Goal: Transaction & Acquisition: Purchase product/service

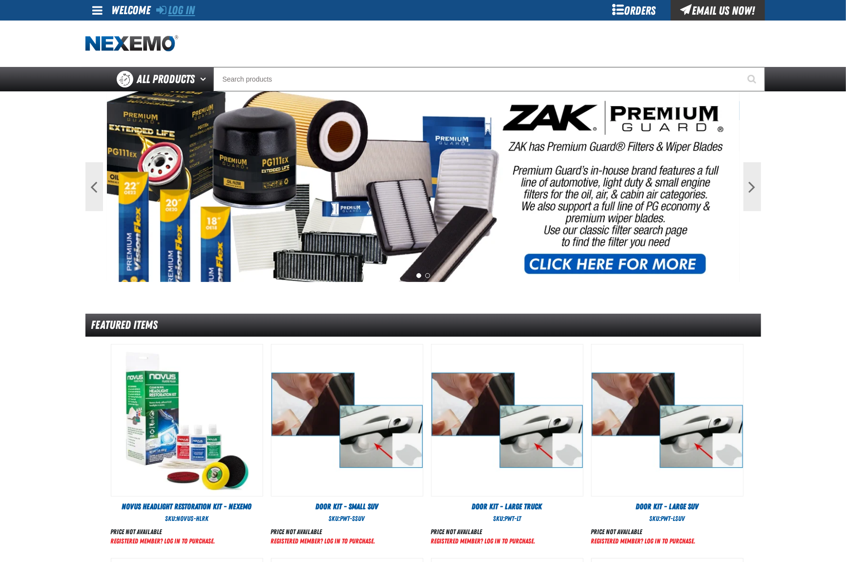
click at [192, 14] on link "Log In" at bounding box center [176, 10] width 39 height 14
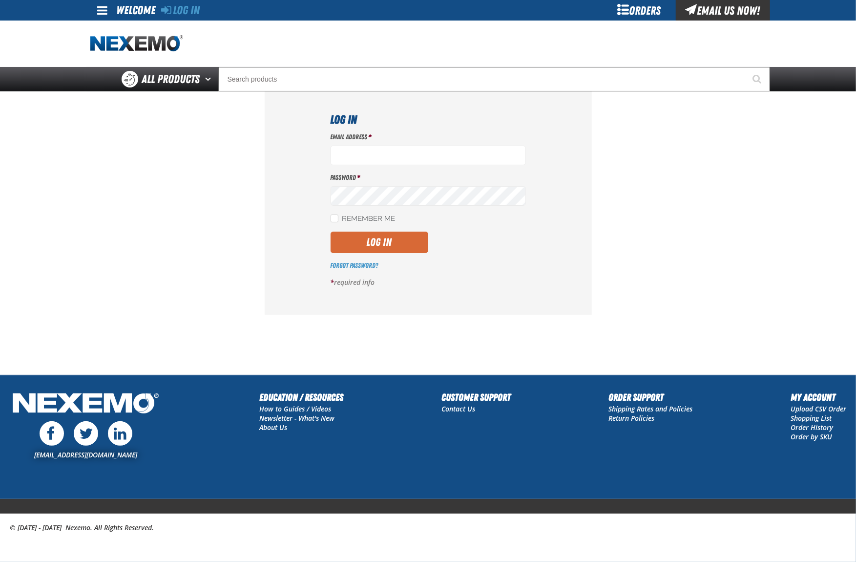
type input "jhalcomb01@vtaig.com"
click at [390, 244] on button "Log In" at bounding box center [380, 241] width 98 height 21
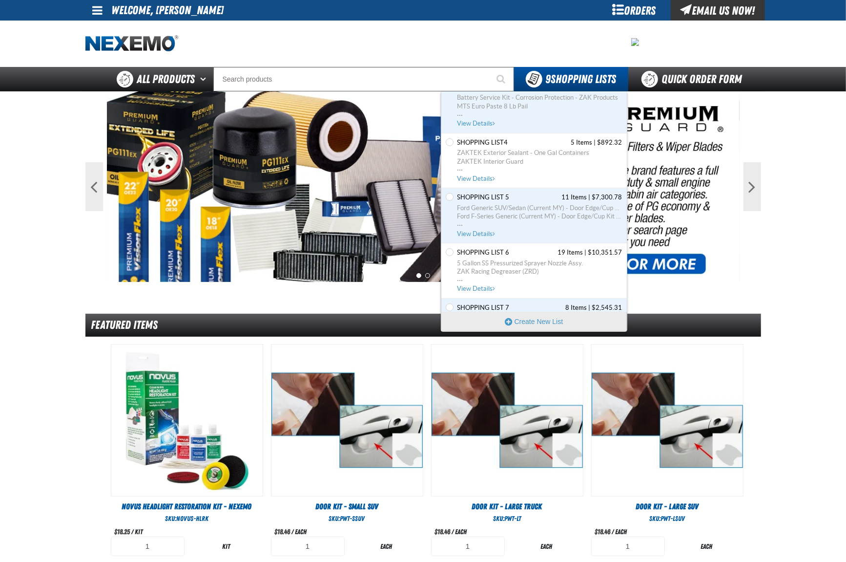
scroll to position [130, 0]
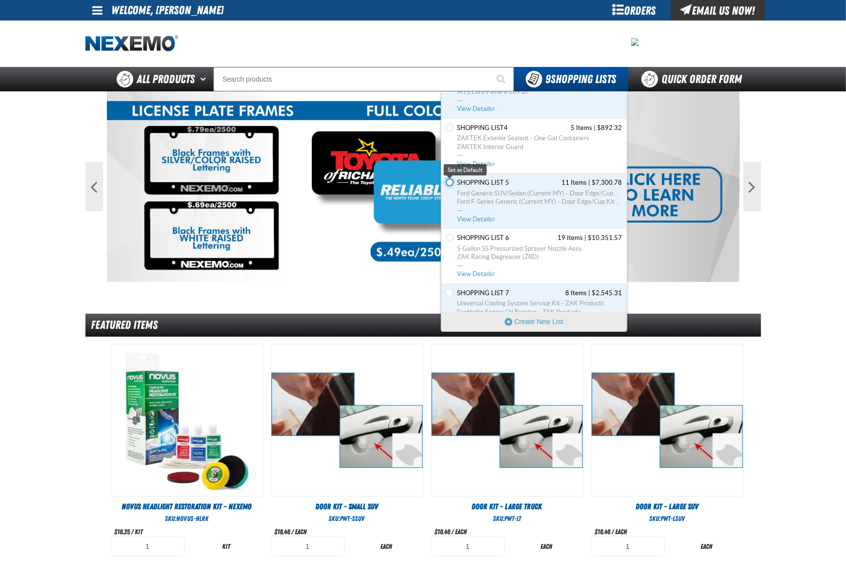
click at [448, 186] on input "Set the Shopping List 5 as Default" at bounding box center [450, 182] width 8 height 8
radio input "true"
type input "50"
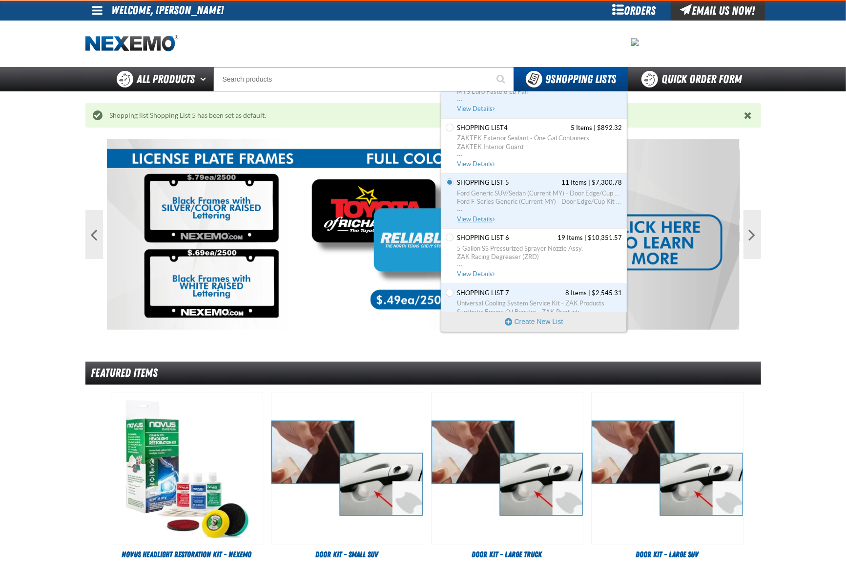
click at [473, 185] on span "Shopping List 5" at bounding box center [484, 182] width 52 height 9
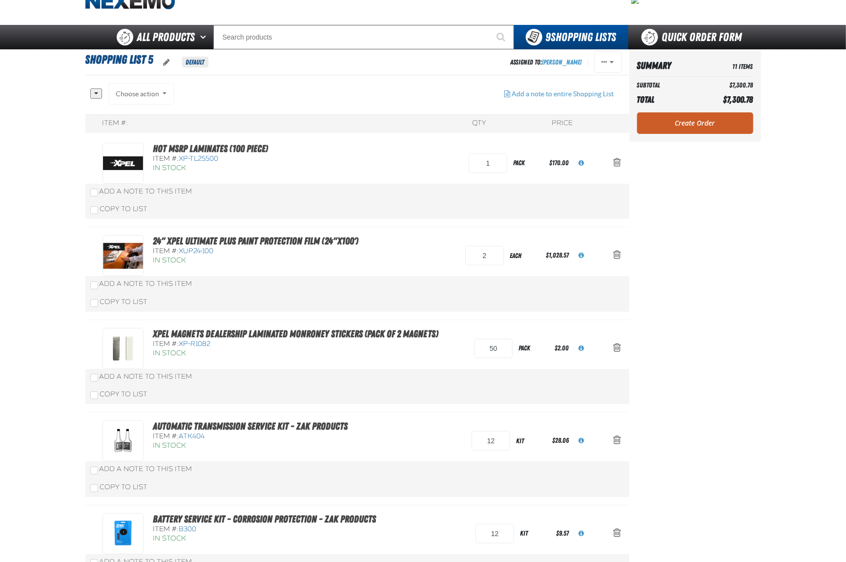
scroll to position [65, 0]
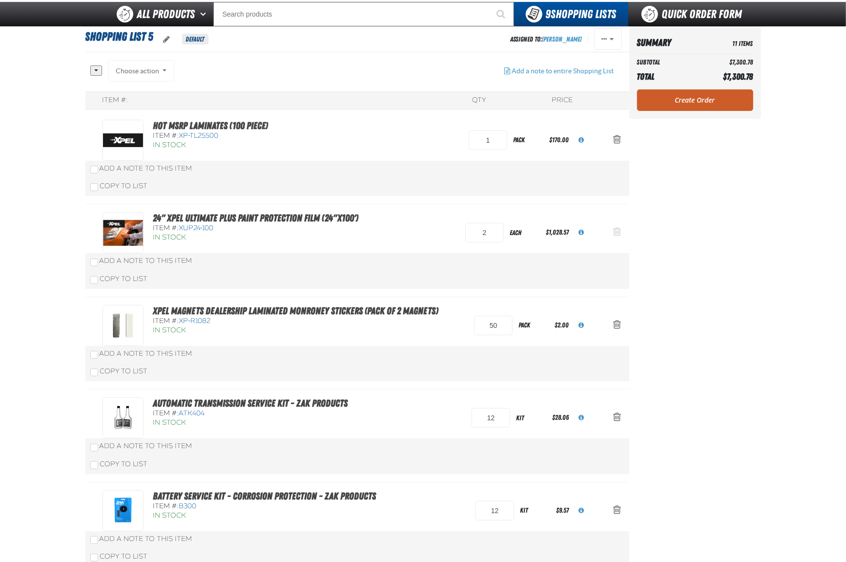
click at [620, 233] on span "Action Remove 24&quot; XPEL ULTIMATE PLUS Paint Protection Film (24&quot;x100&#…" at bounding box center [618, 232] width 8 height 10
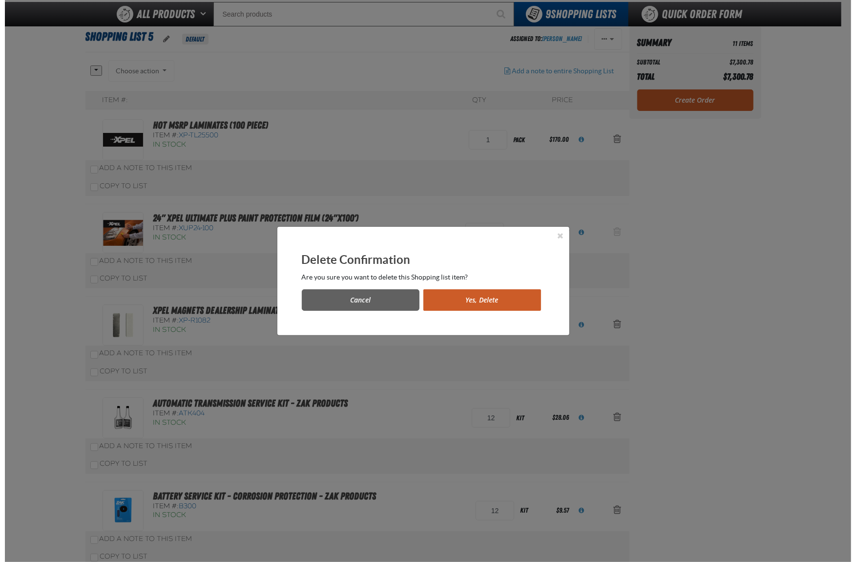
scroll to position [0, 0]
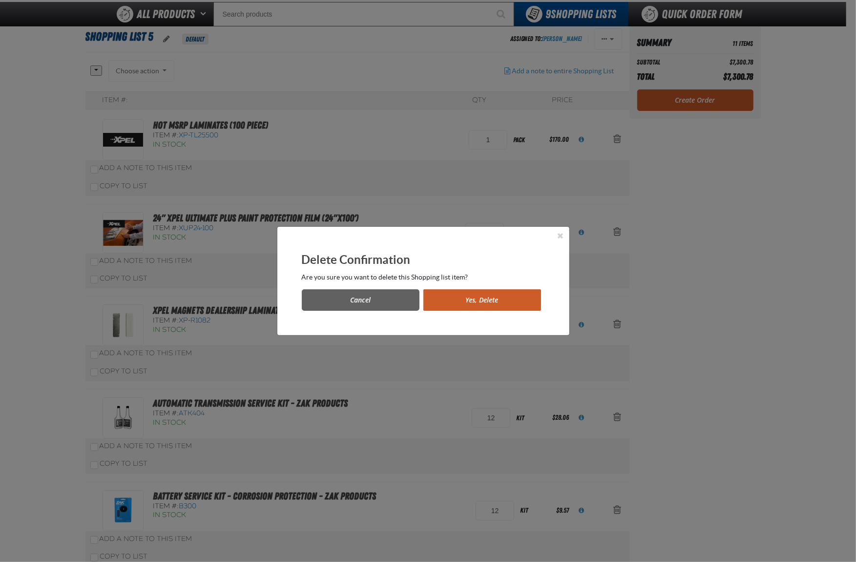
click at [460, 299] on button "Yes, Delete" at bounding box center [482, 299] width 118 height 21
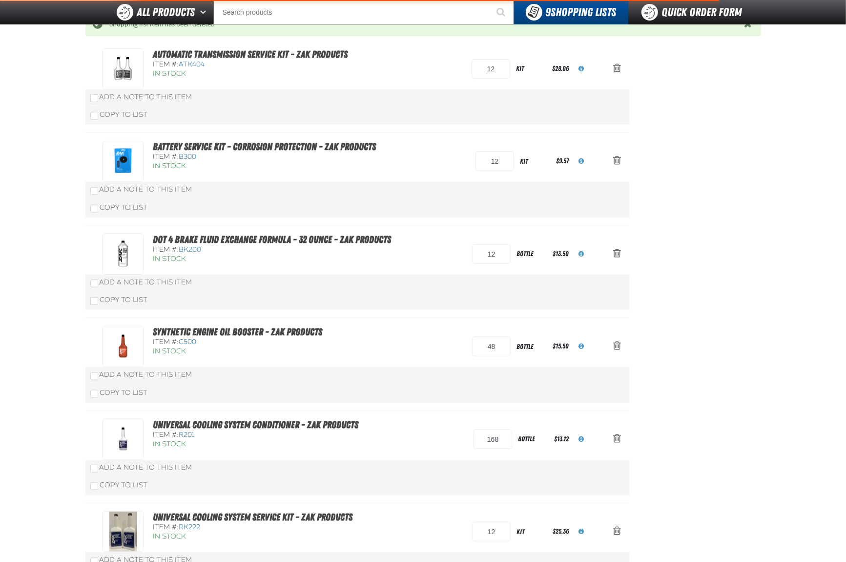
scroll to position [586, 0]
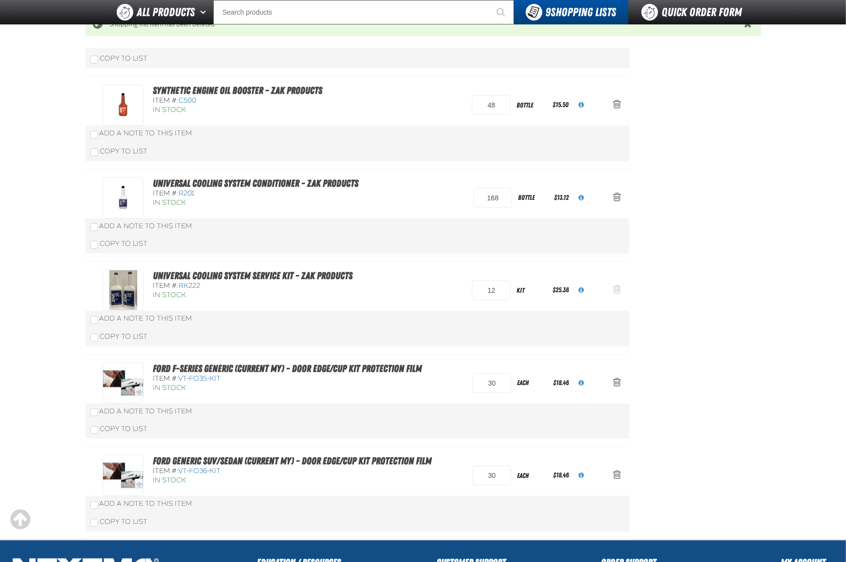
click at [614, 290] on span "Action Remove Universal Cooling System Service Kit - ZAK Products from Shopping…" at bounding box center [618, 289] width 8 height 10
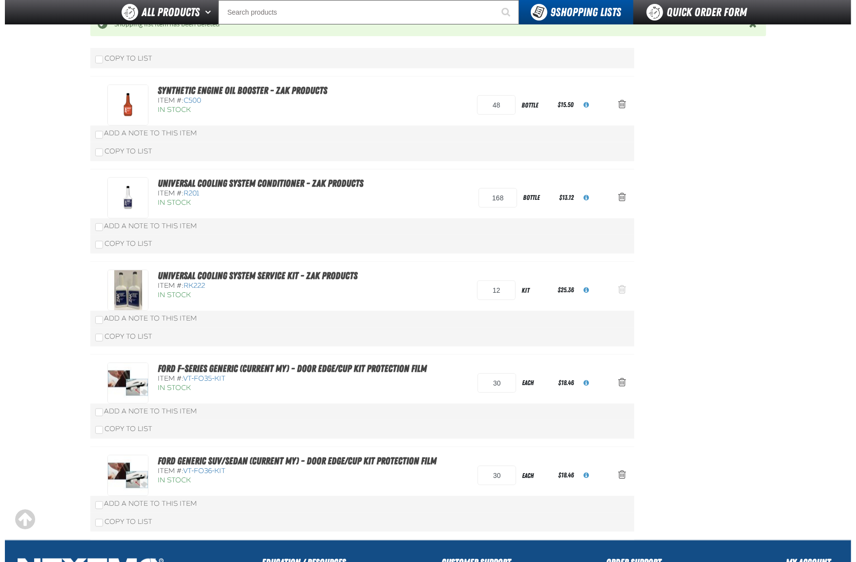
scroll to position [0, 0]
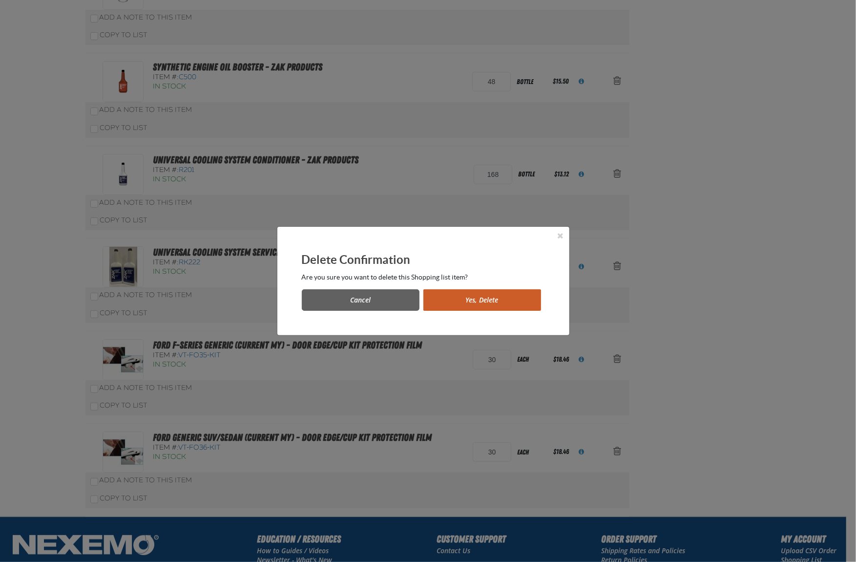
click at [469, 290] on button "Yes, Delete" at bounding box center [482, 299] width 118 height 21
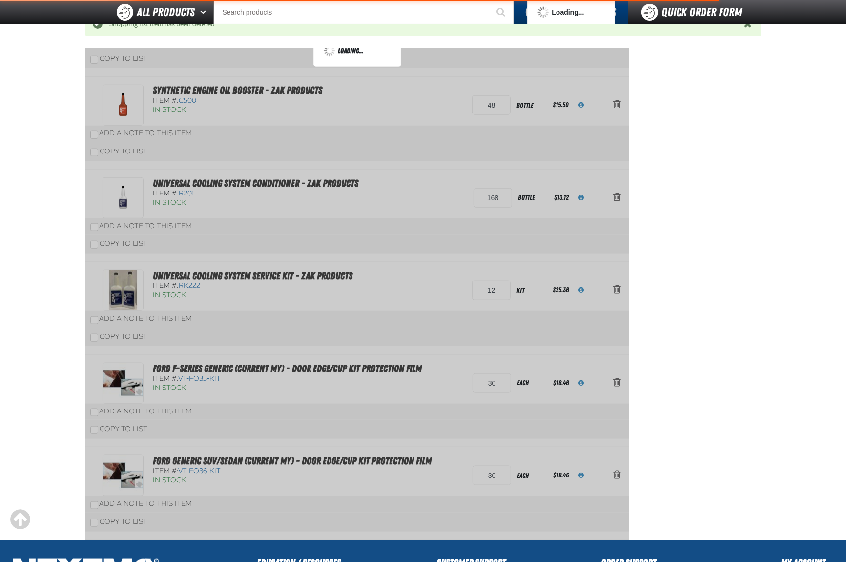
scroll to position [634, 0]
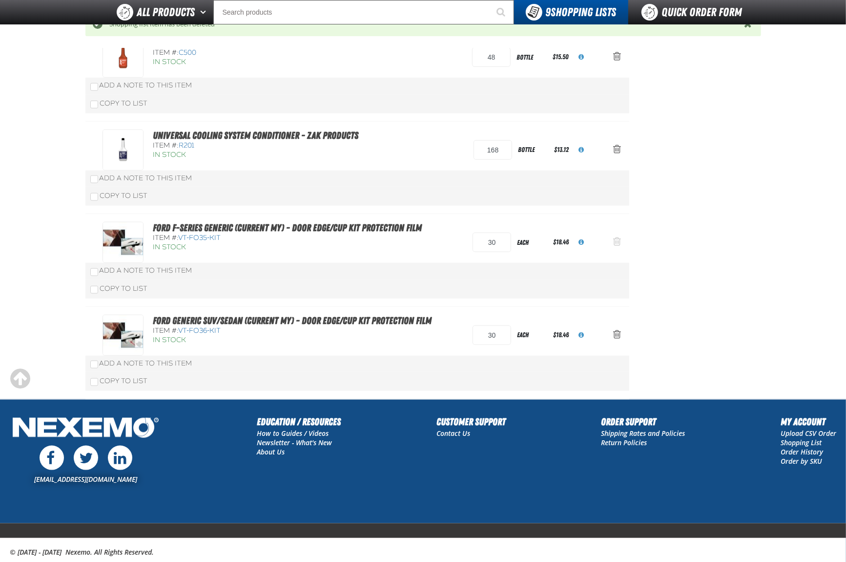
click at [619, 246] on span "Action Remove Ford F-Series Generic (Current MY) - Door Edge/Cup Kit Protection…" at bounding box center [618, 241] width 8 height 10
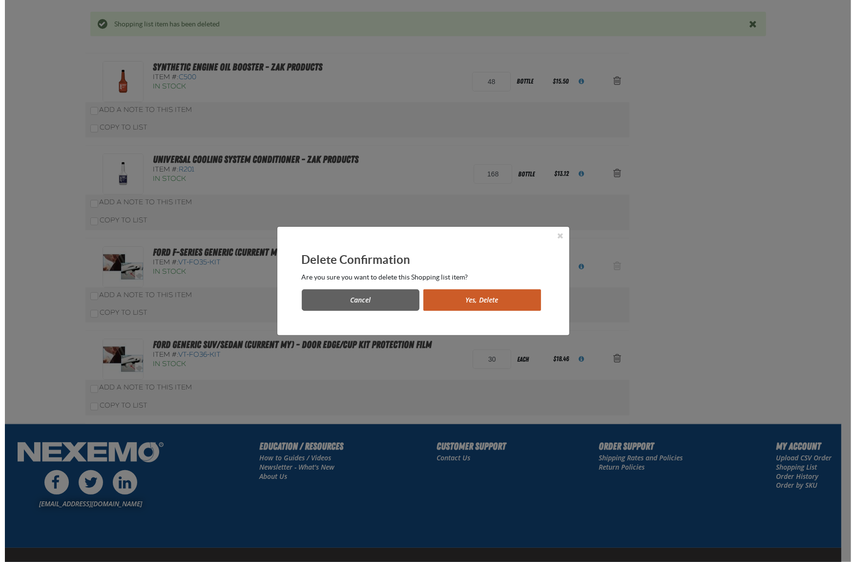
scroll to position [0, 0]
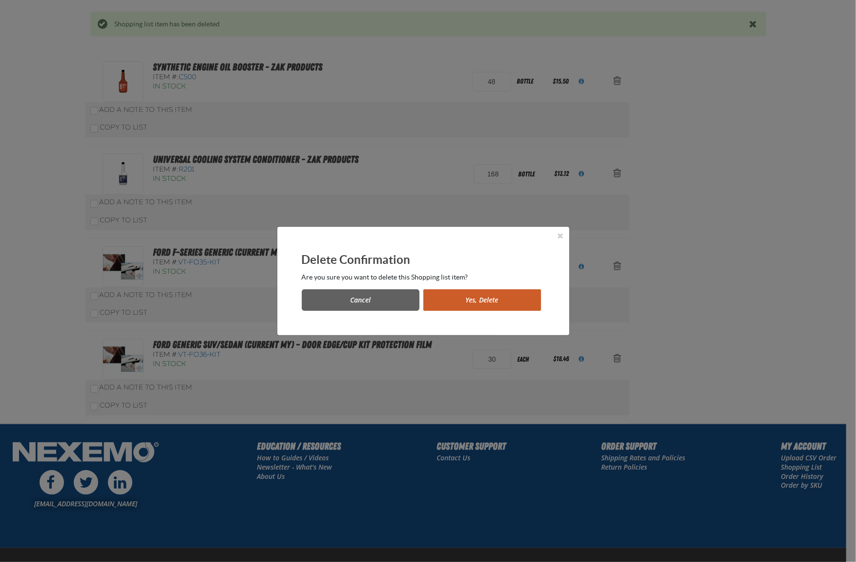
click at [460, 302] on button "Yes, Delete" at bounding box center [482, 299] width 118 height 21
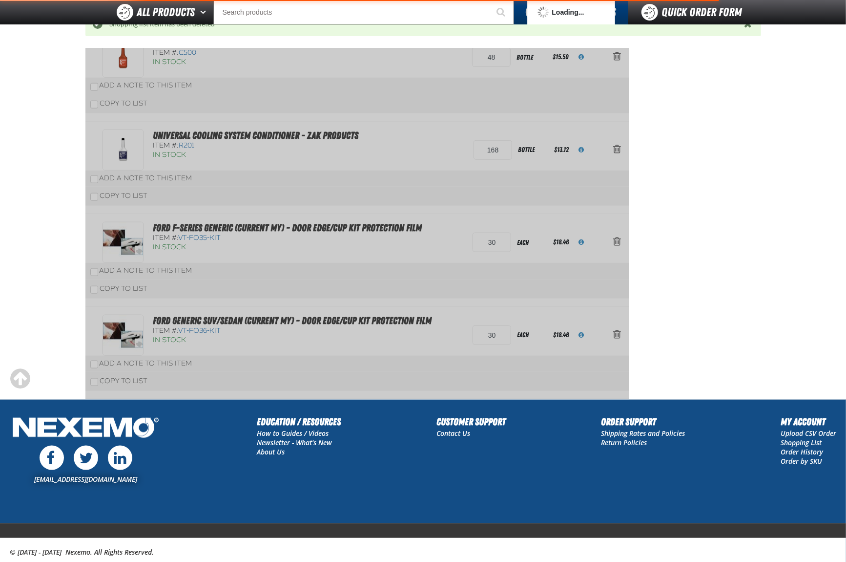
scroll to position [567, 0]
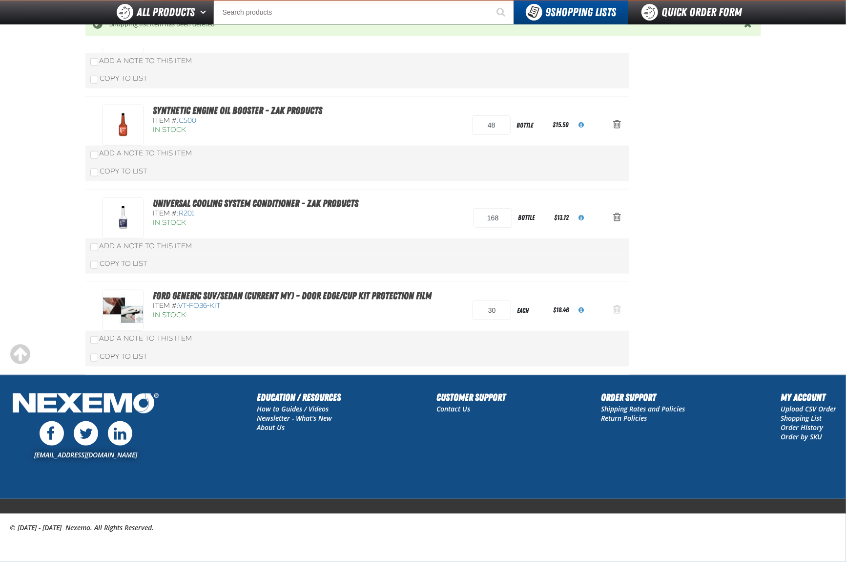
click at [616, 311] on span "Action Remove Ford Generic SUV/Sedan (Current MY) - Door Edge/Cup Kit Protectio…" at bounding box center [618, 309] width 8 height 10
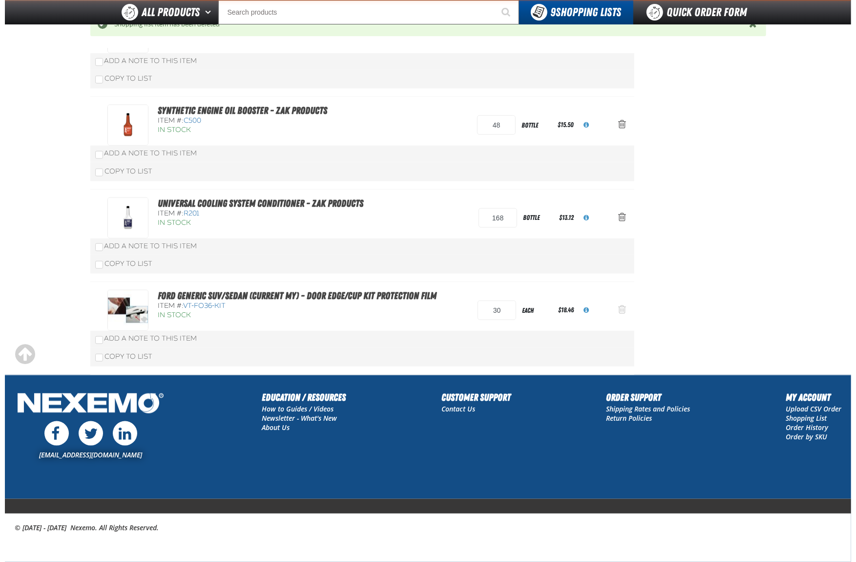
scroll to position [0, 0]
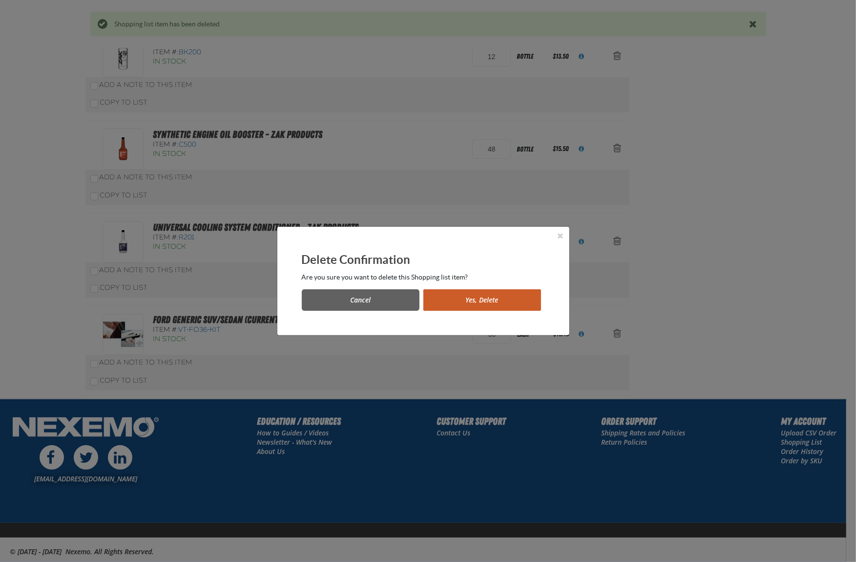
click at [518, 303] on button "Yes, Delete" at bounding box center [482, 299] width 118 height 21
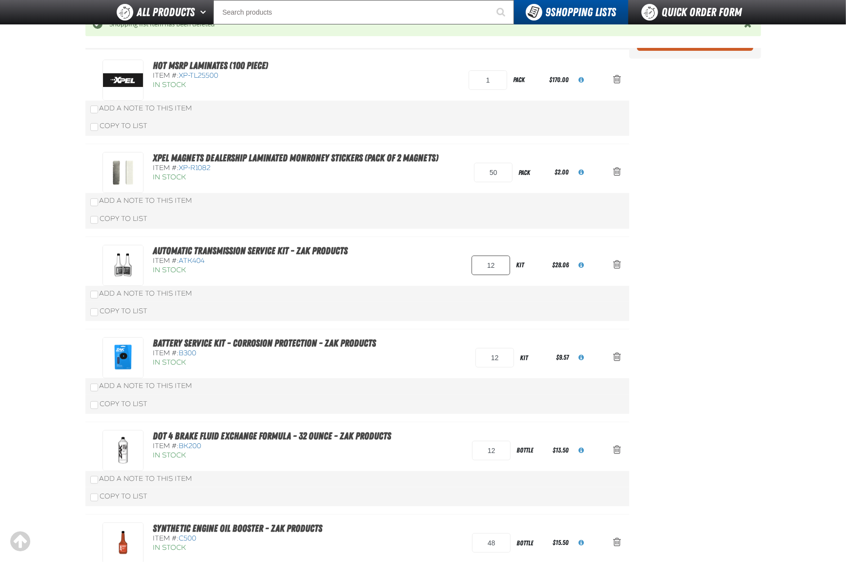
scroll to position [101, 0]
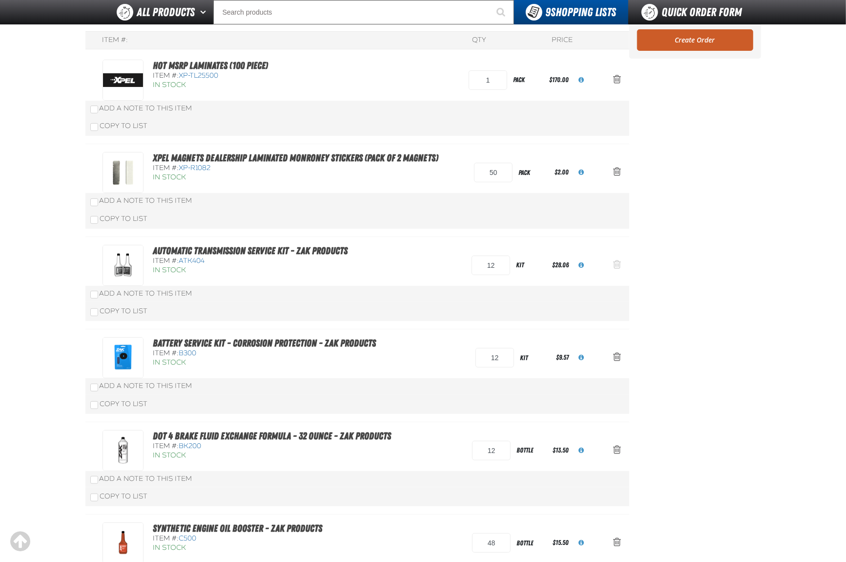
click at [616, 261] on span "Action Remove Automatic Transmission Service Kit - ZAK Products from Shopping L…" at bounding box center [618, 264] width 8 height 10
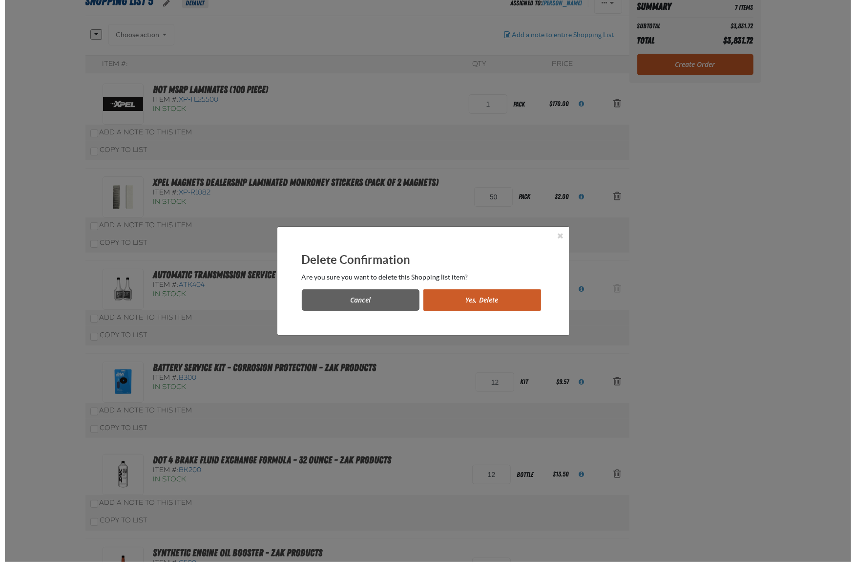
scroll to position [0, 0]
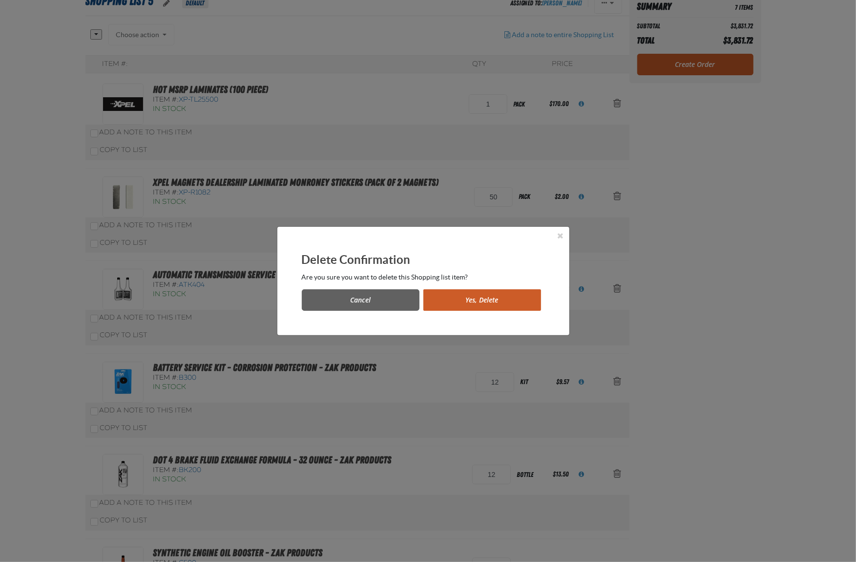
click at [511, 295] on button "Yes, Delete" at bounding box center [482, 299] width 118 height 21
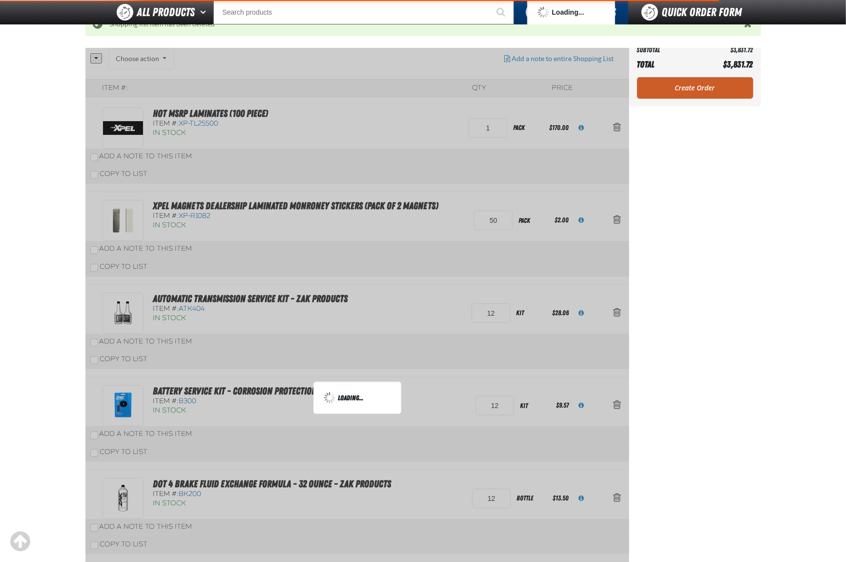
scroll to position [148, 0]
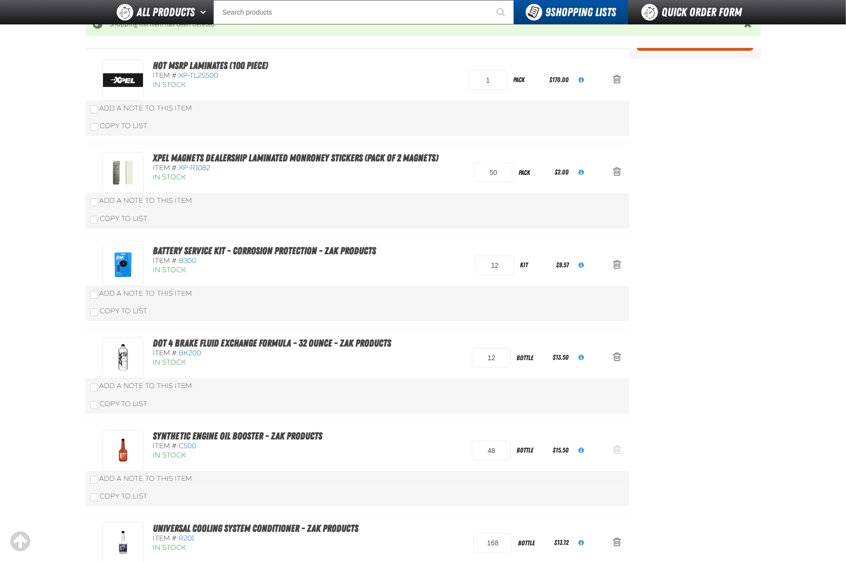
click at [616, 452] on span "Action Remove Synthetic Engine Oil Booster - ZAK Products from Shopping List 5" at bounding box center [618, 449] width 8 height 10
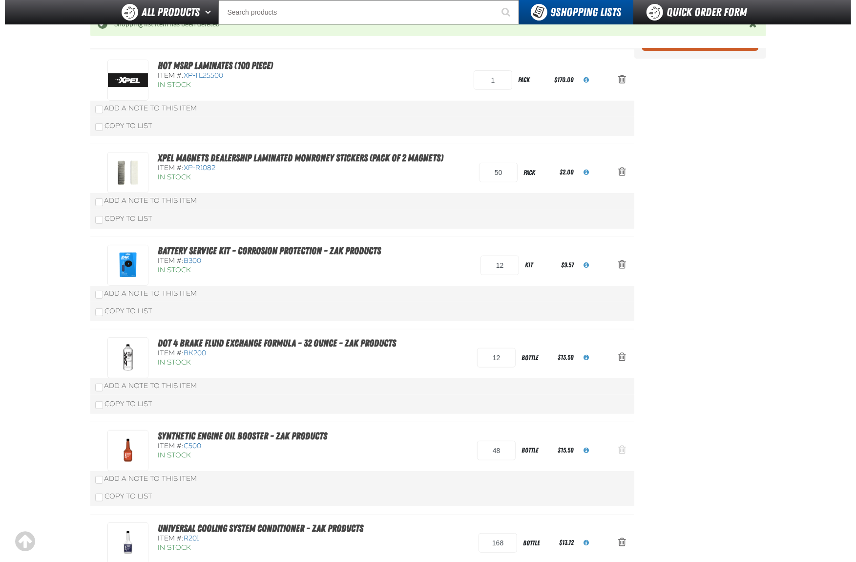
scroll to position [0, 0]
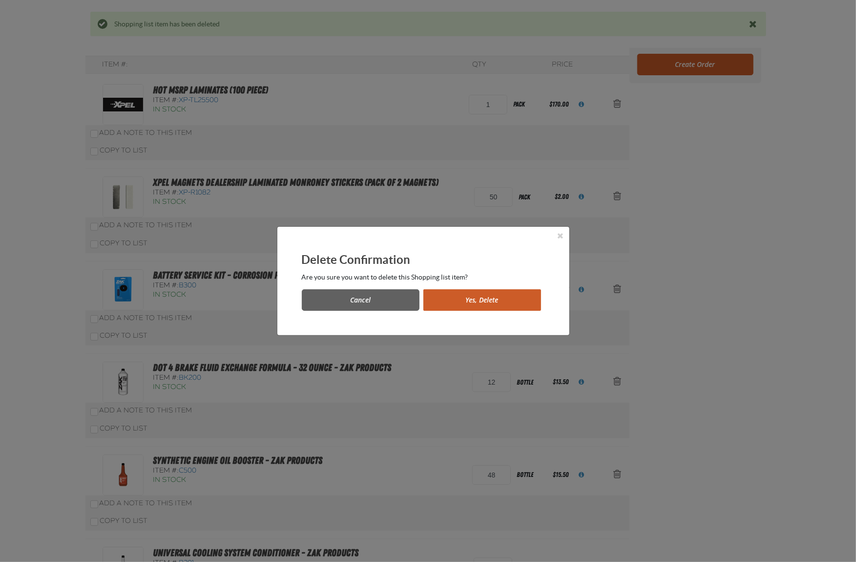
click at [485, 301] on button "Yes, Delete" at bounding box center [482, 299] width 118 height 21
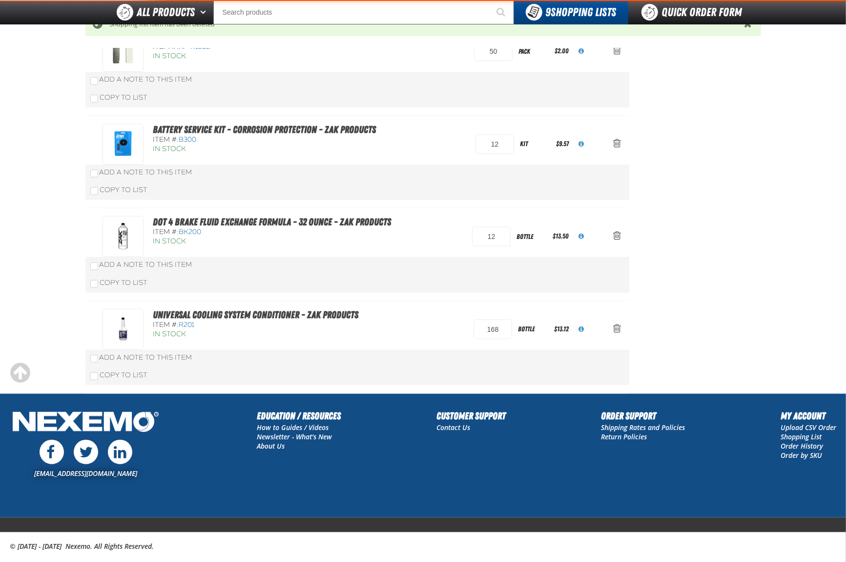
scroll to position [278, 0]
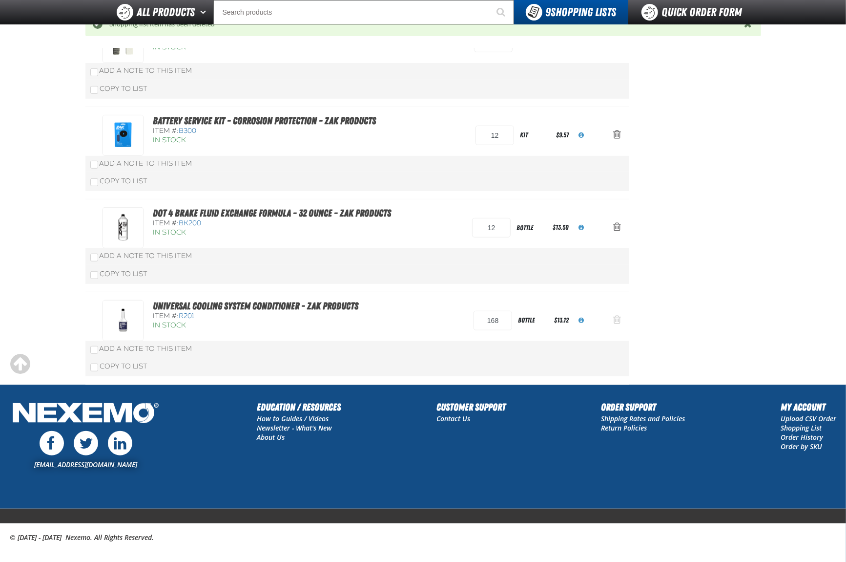
click at [619, 323] on span "Action Remove Universal Cooling System Conditioner - ZAK Products from Shopping…" at bounding box center [618, 320] width 8 height 10
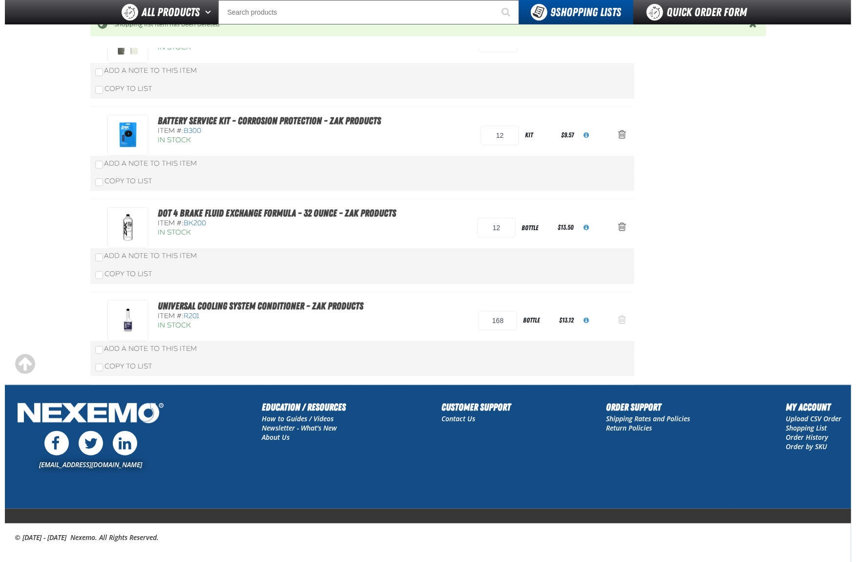
scroll to position [0, 0]
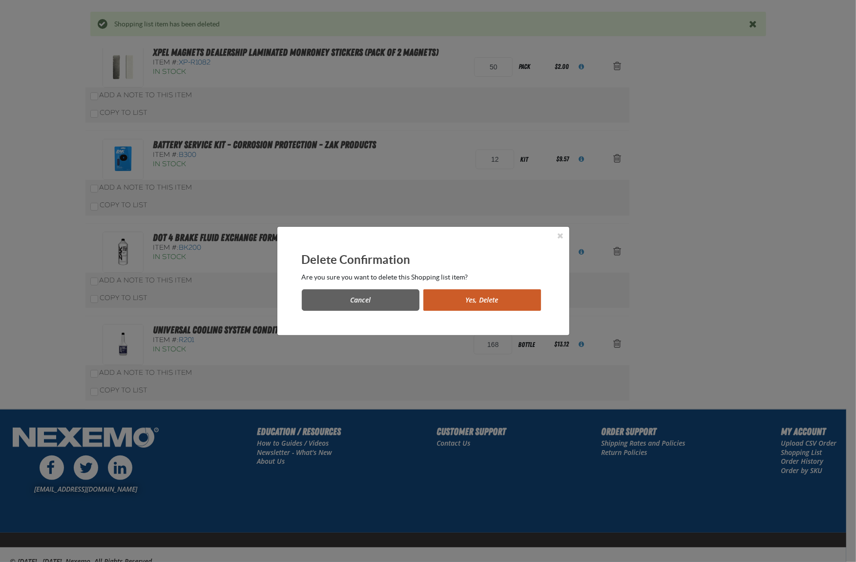
click at [514, 298] on button "Yes, Delete" at bounding box center [482, 299] width 118 height 21
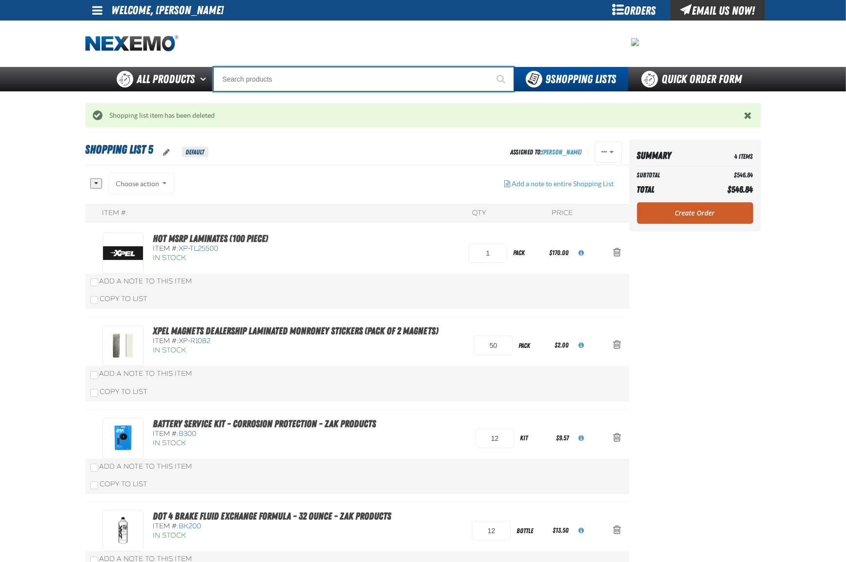
click at [295, 80] on input "Search" at bounding box center [363, 79] width 301 height 24
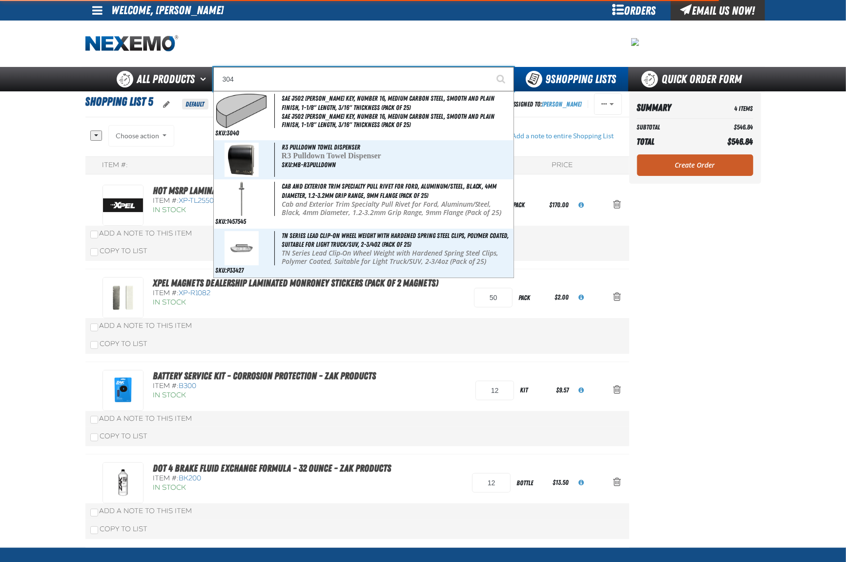
type input "30"
type input "30 MPG"
type input "3"
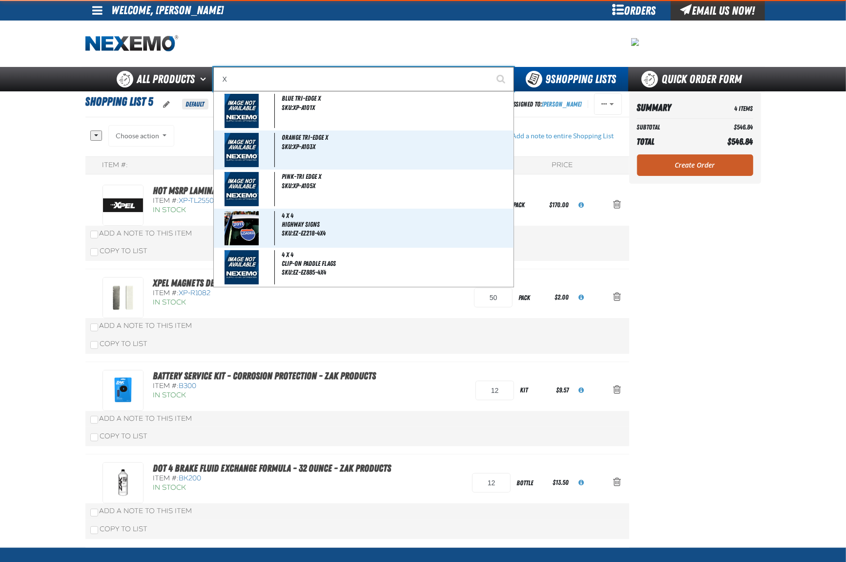
type input "XP"
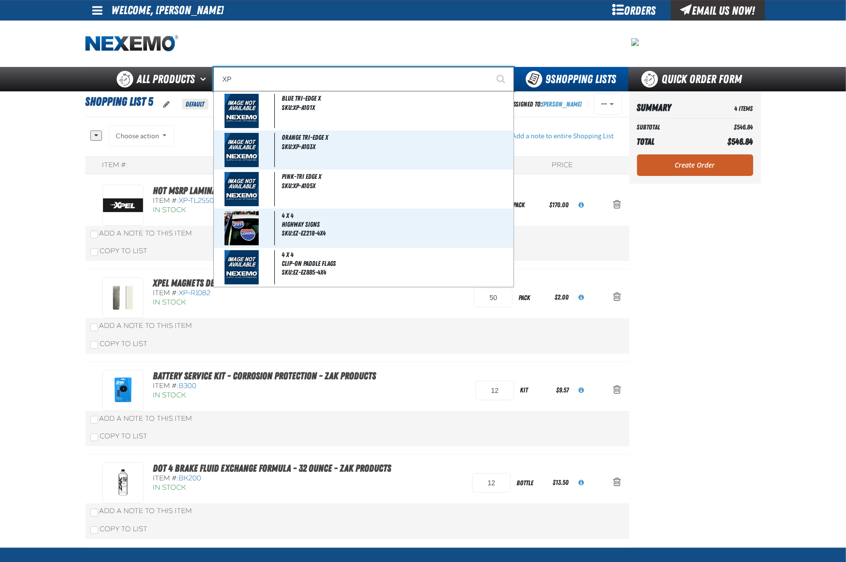
type input "XPEL EZ-Tint"
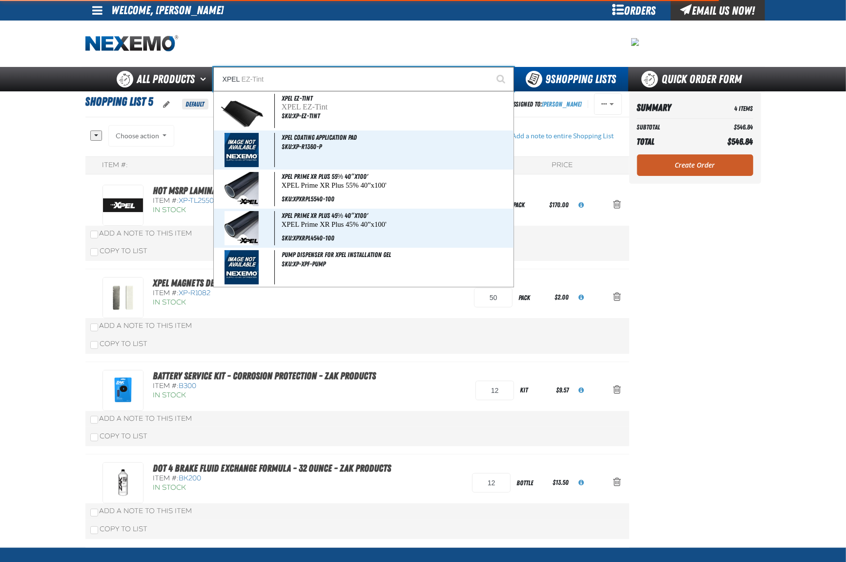
type input "XPEL"
click at [490, 67] on button "Start Searching" at bounding box center [502, 79] width 24 height 24
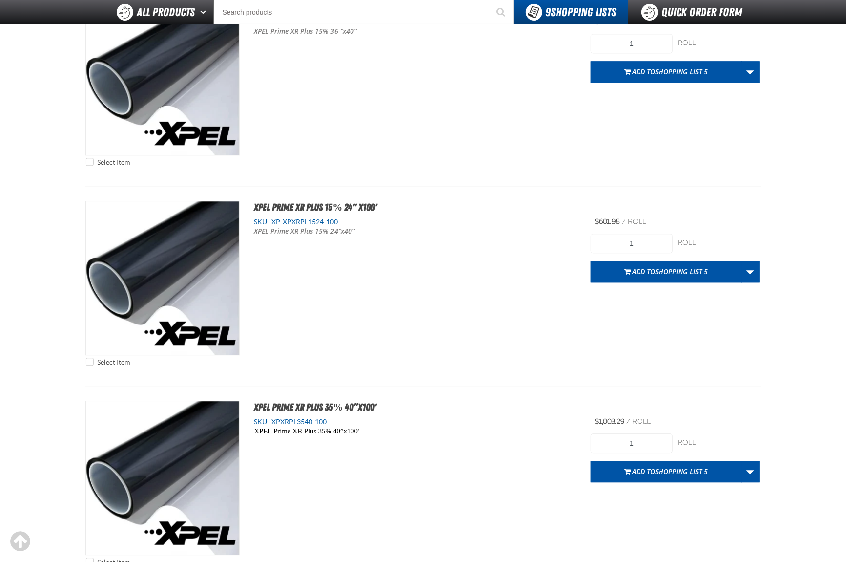
scroll to position [4363, 0]
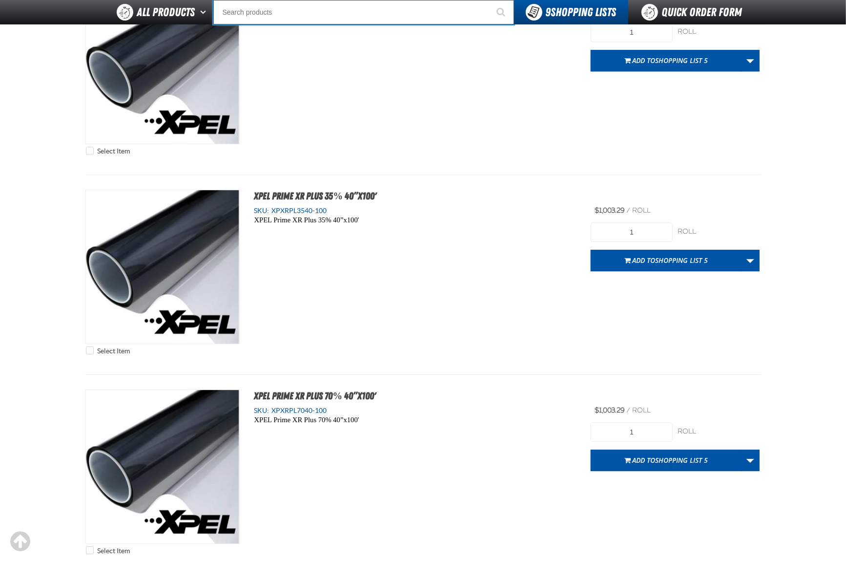
click at [275, 10] on input "Search" at bounding box center [363, 12] width 301 height 24
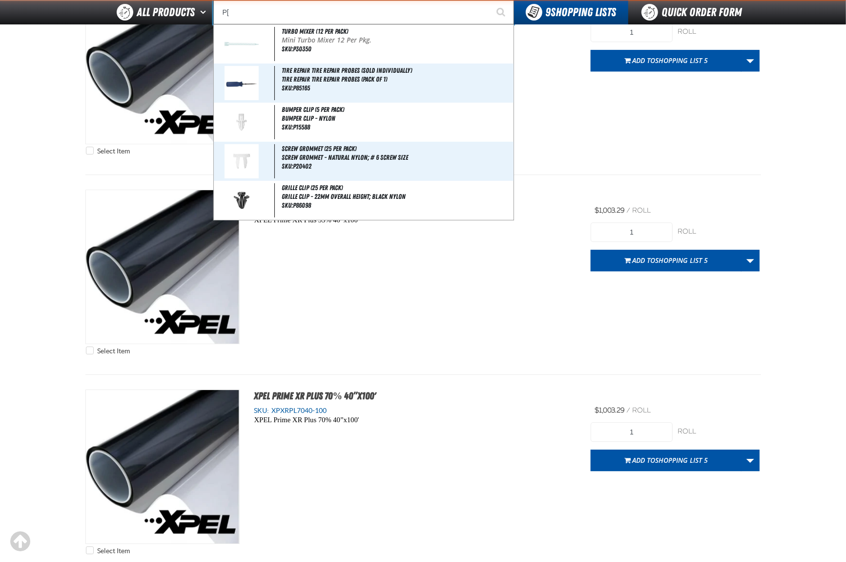
type input "P"
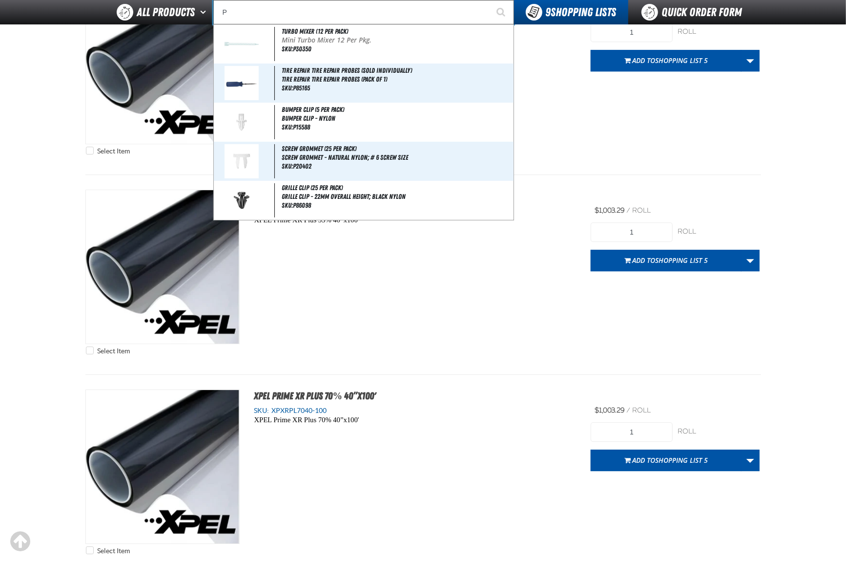
type input "Perfect P Series 0.25-ounce Lead Wheel Weight"
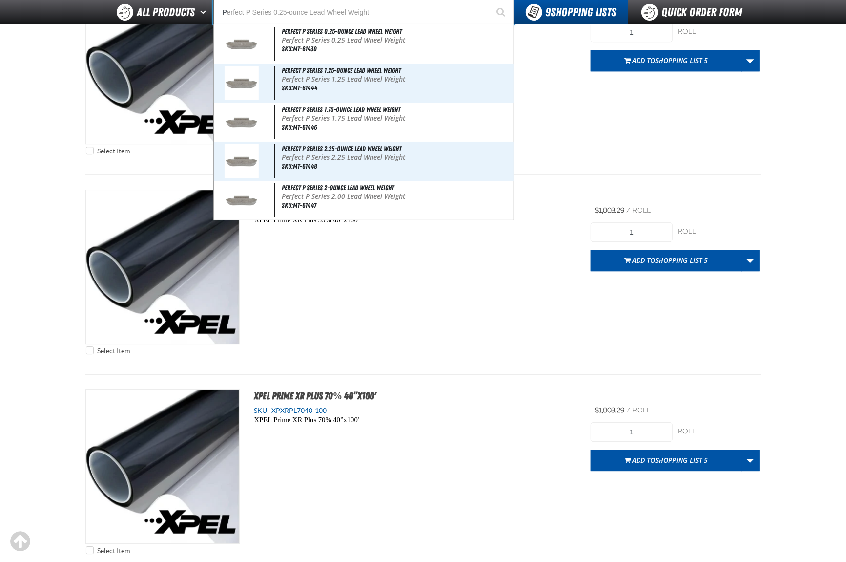
type input "PR"
type input "PRUDENTIAL"
type input "PRI"
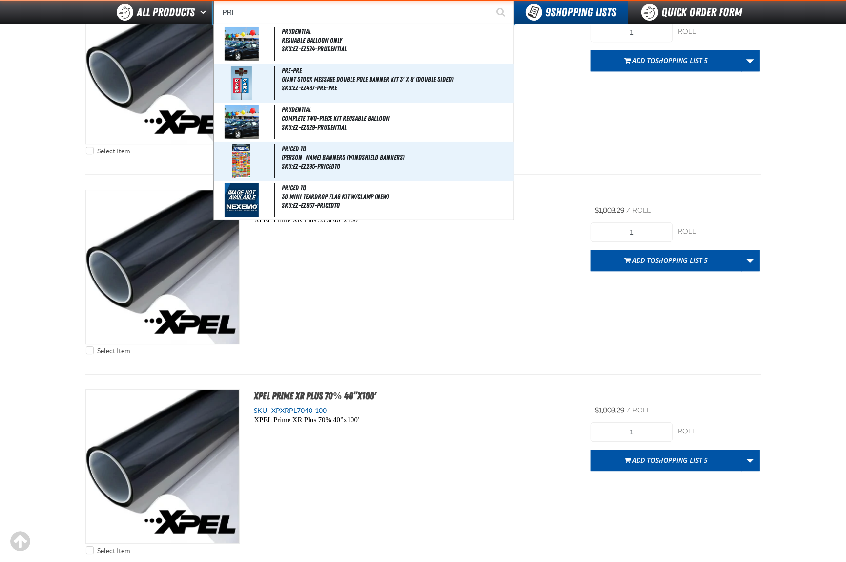
type input "PRICED TO"
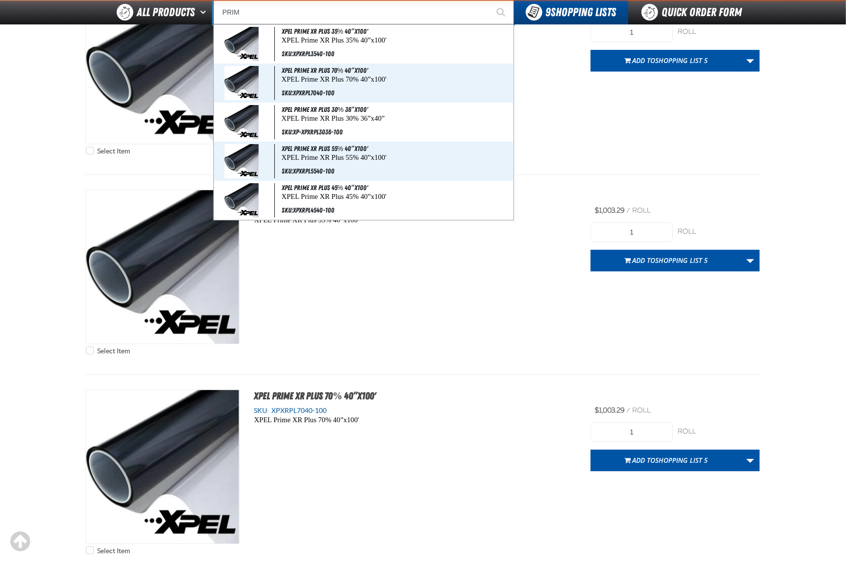
type input "PRI"
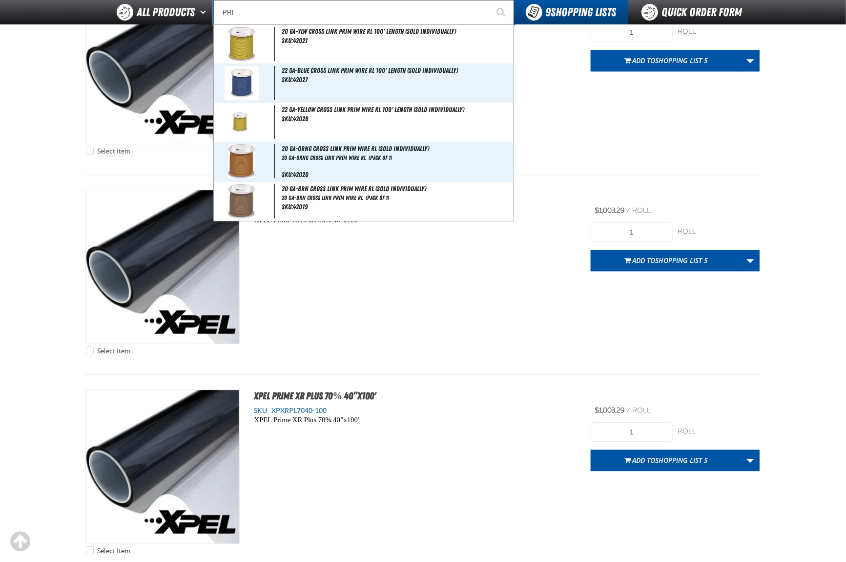
type input "PRICED TO"
type input "PR"
type input "PRUDENTIAL"
type input "P"
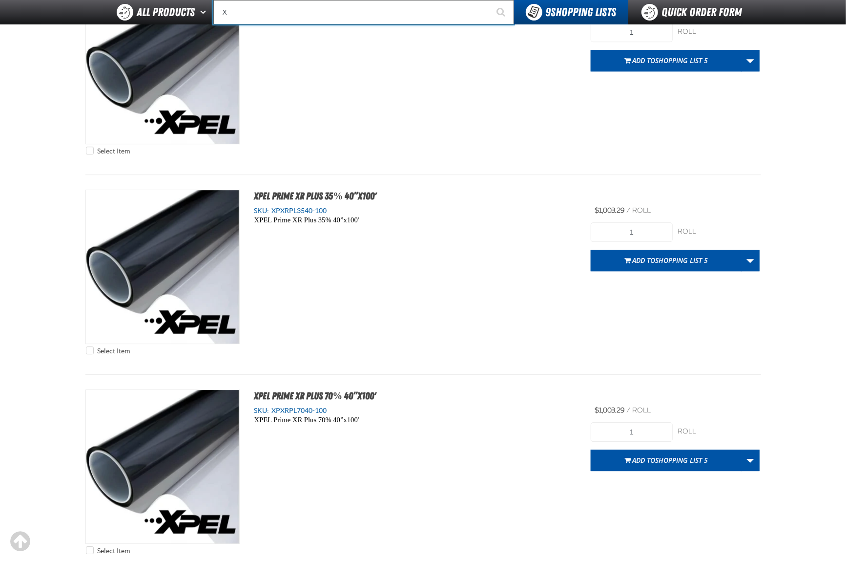
type input "XP"
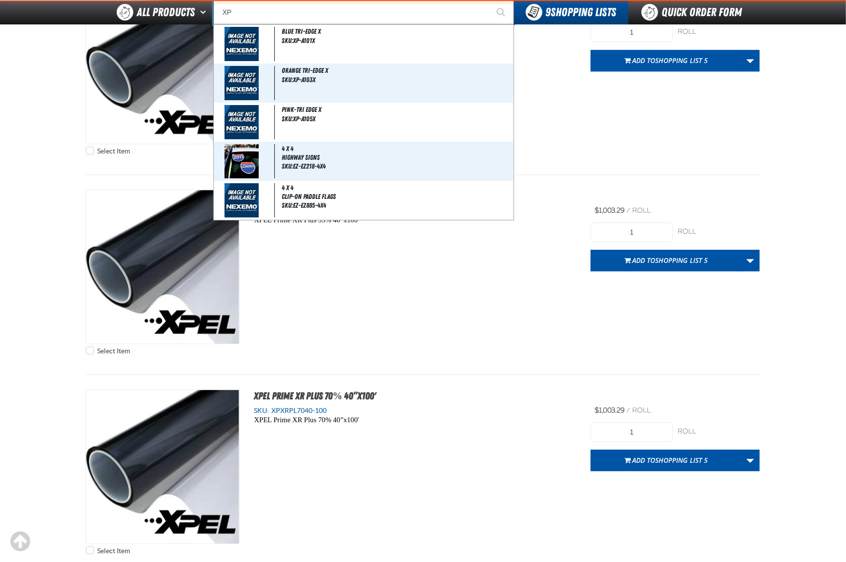
type input "XPEL EZ-Tint"
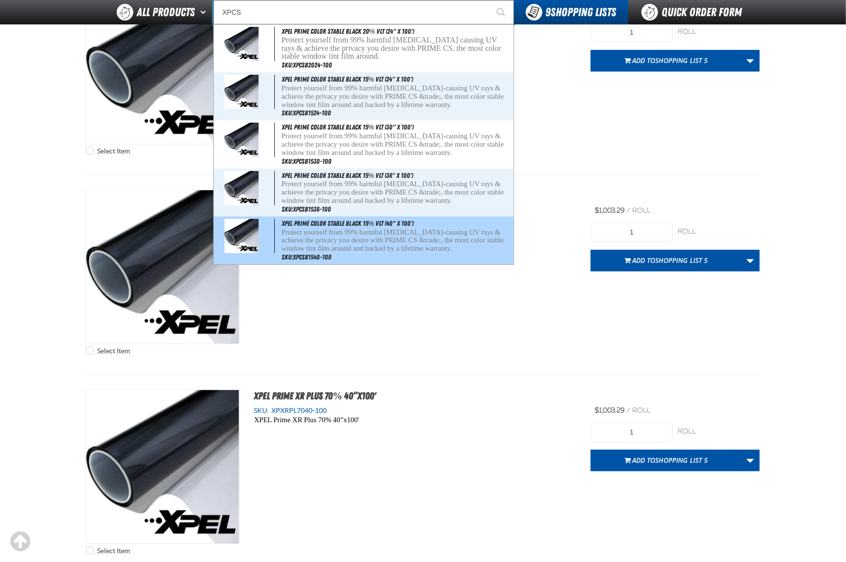
click at [359, 239] on p "Protect yourself from 99% harmful [MEDICAL_DATA]-causing UV rays & achieve the …" at bounding box center [397, 240] width 230 height 24
type input "XPEL PRIME Color Stable Black 15% VLT (40" x 100')"
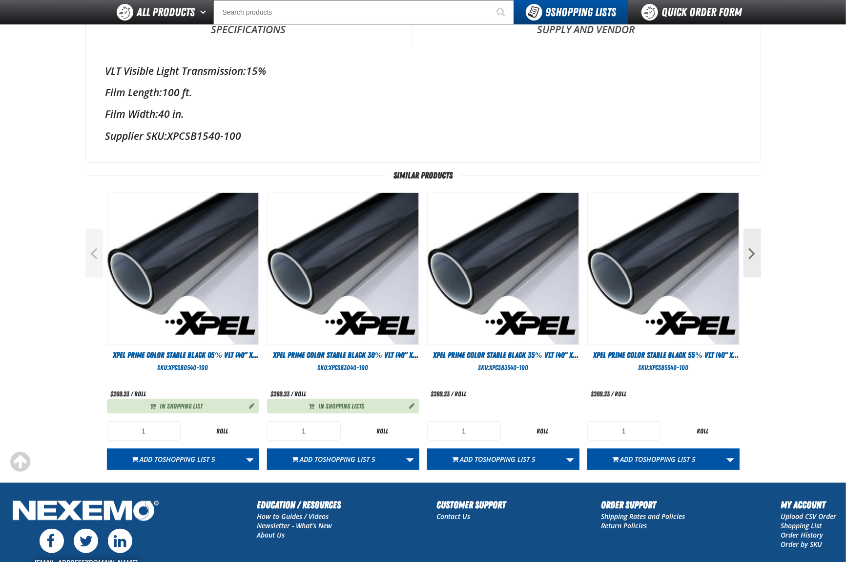
scroll to position [325, 0]
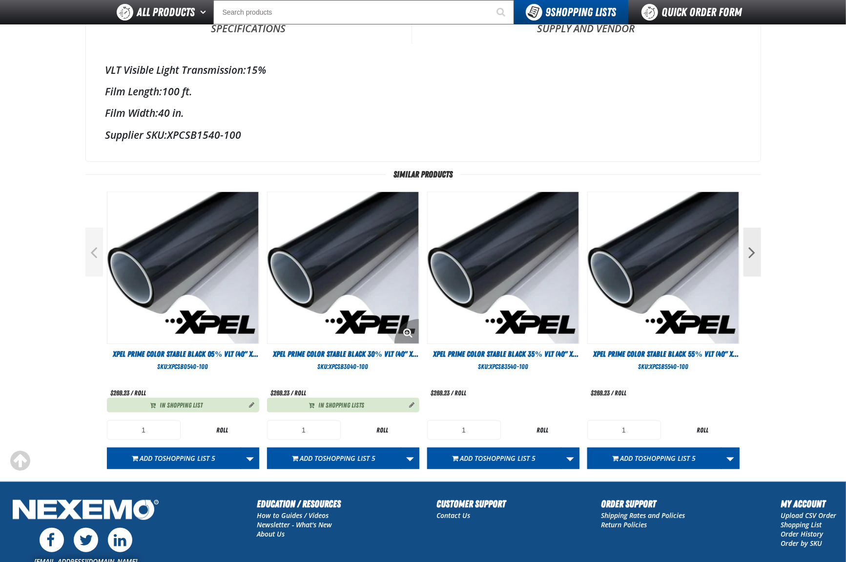
drag, startPoint x: 0, startPoint y: 0, endPoint x: 359, endPoint y: 239, distance: 431.6
click at [359, 239] on img at bounding box center [343, 267] width 151 height 151
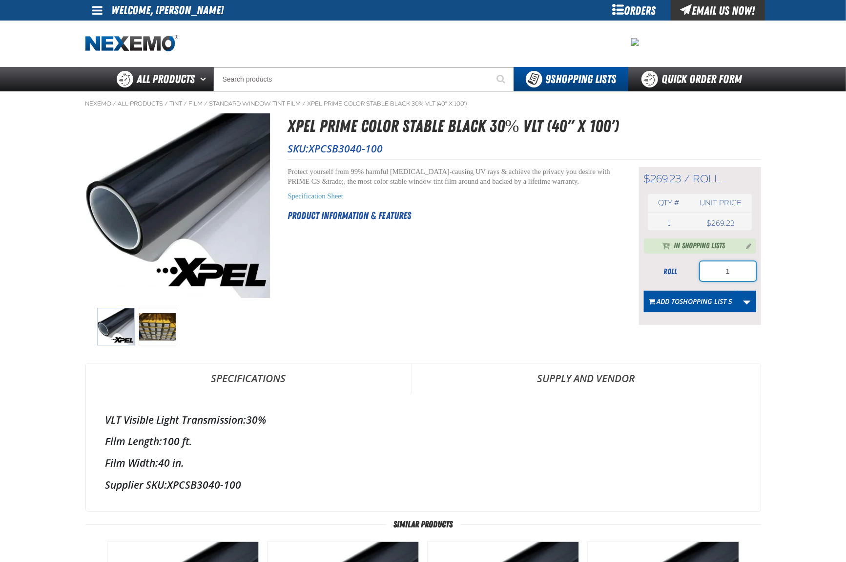
drag, startPoint x: 743, startPoint y: 273, endPoint x: 682, endPoint y: 274, distance: 61.5
click at [682, 274] on div "roll 1" at bounding box center [700, 271] width 112 height 20
type input "2"
click at [674, 297] on button "Add to Shopping List 5" at bounding box center [691, 301] width 94 height 21
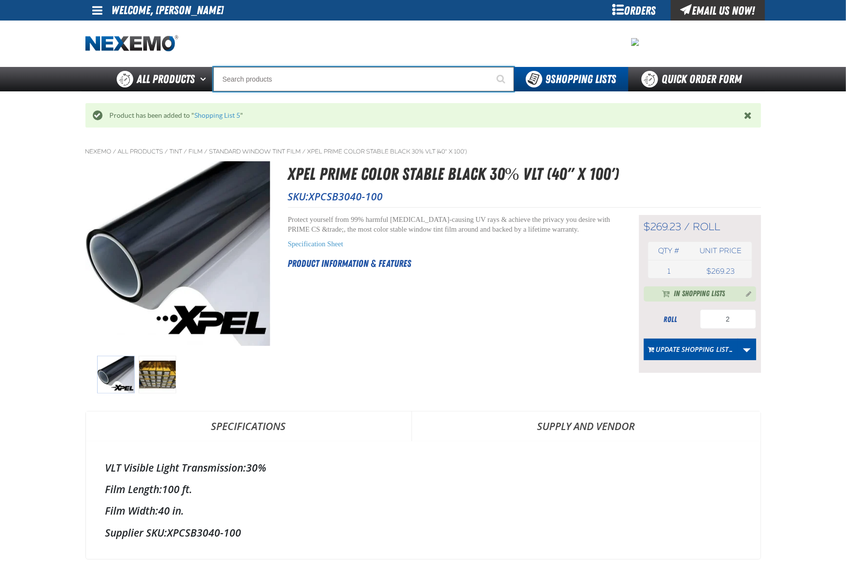
click at [329, 80] on input "Search" at bounding box center [363, 79] width 301 height 24
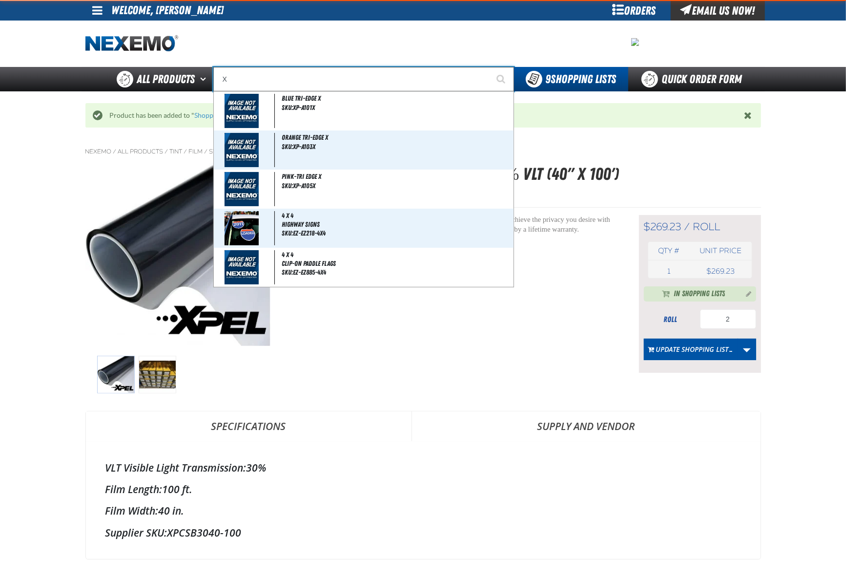
type input "XP"
type input "XPEL EZ-Tint"
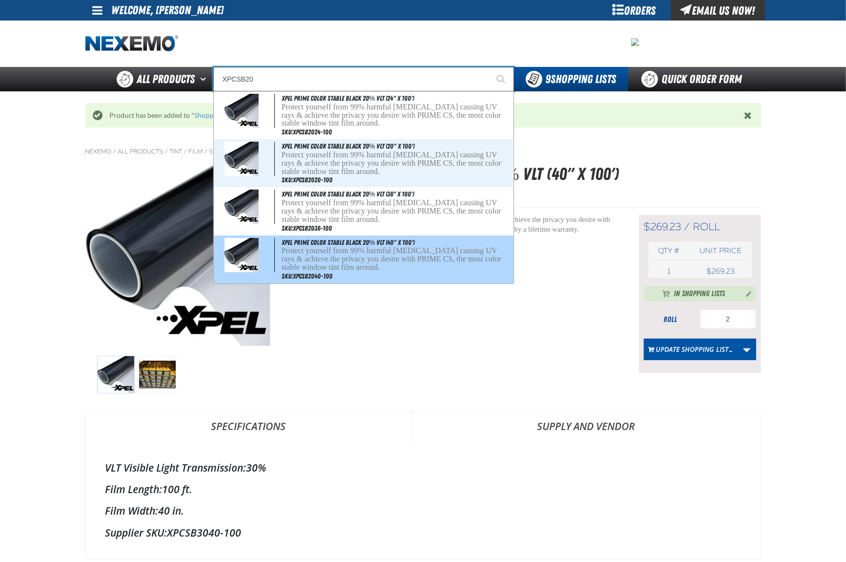
click at [354, 253] on p "Protect yourself from 99% harmful cancer causing UV rays & achieve the privacy …" at bounding box center [397, 259] width 230 height 24
type input "XPEL PRIME Color Stable Black 20% VLT (40" x 100')"
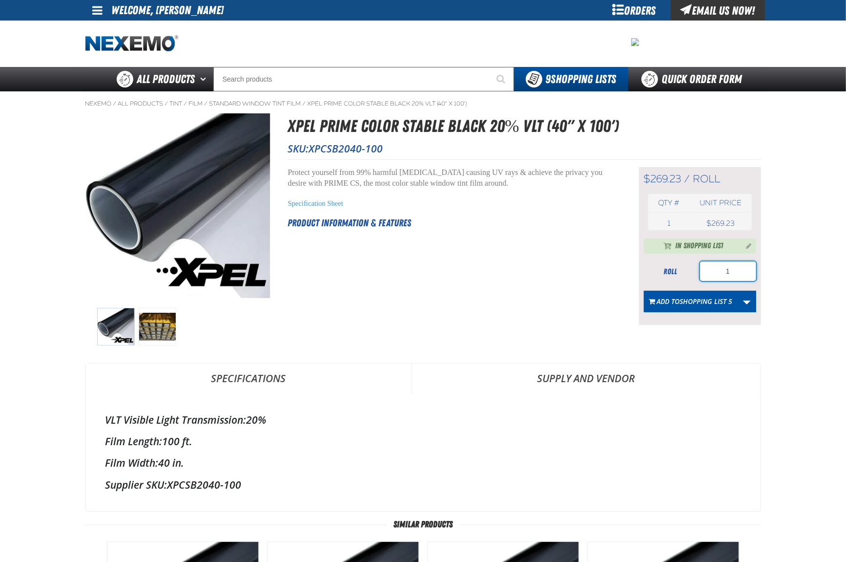
drag, startPoint x: 735, startPoint y: 273, endPoint x: 690, endPoint y: 273, distance: 44.9
click at [690, 273] on div "roll 1" at bounding box center [700, 271] width 112 height 20
type input "2"
click at [677, 299] on span "Add to Shopping List 5" at bounding box center [695, 300] width 76 height 9
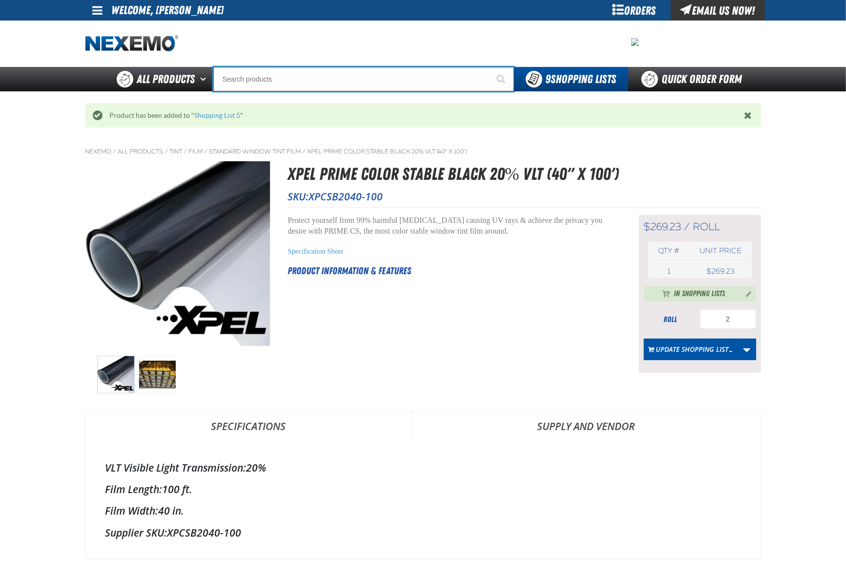
click at [329, 81] on input "Search" at bounding box center [363, 79] width 301 height 24
type input "XP"
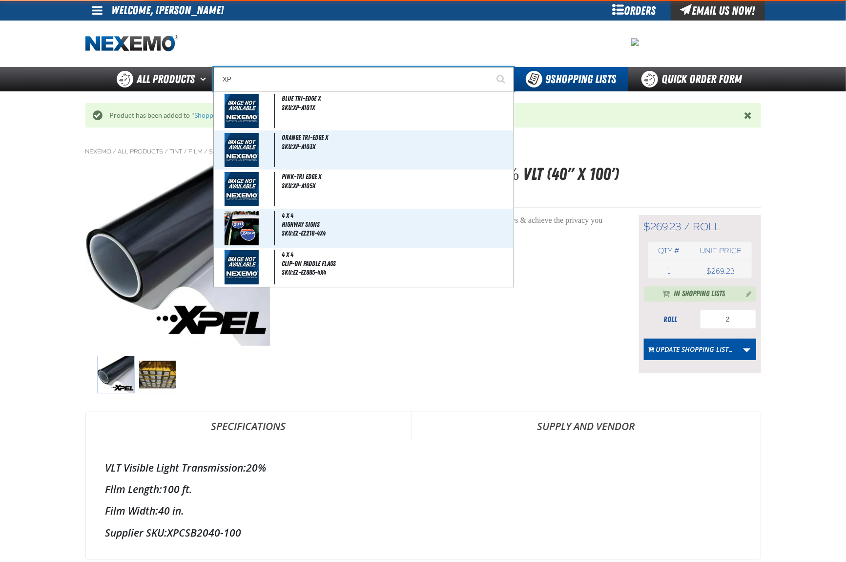
type input "XPEL EZ-Tint"
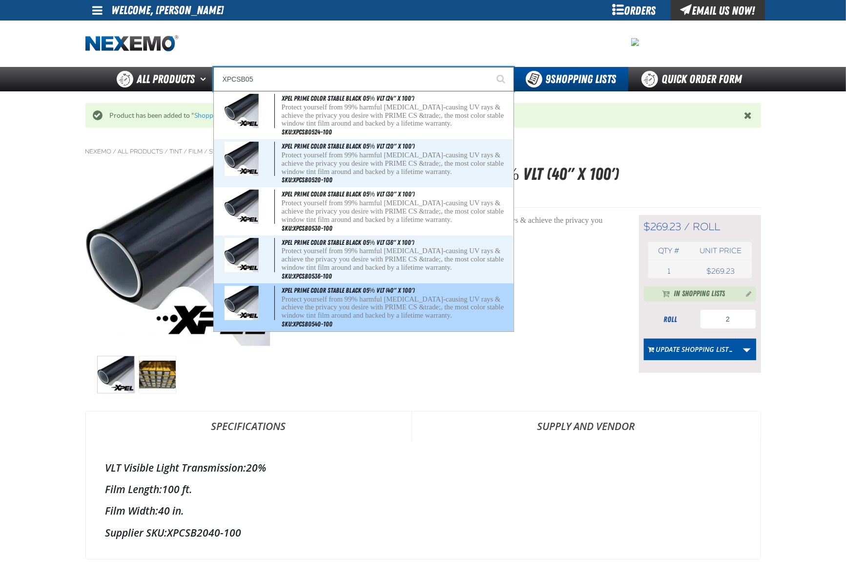
click at [359, 301] on p "Protect yourself from 99% harmful [MEDICAL_DATA]-causing UV rays & achieve the …" at bounding box center [397, 307] width 230 height 24
type input "XPEL PRIME Color Stable Black 05% VLT (40" x 100')"
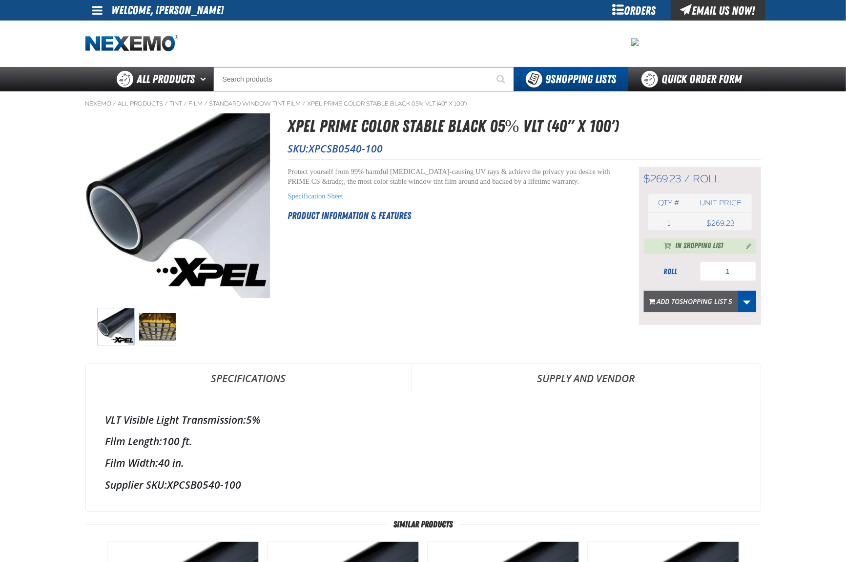
click at [696, 305] on span "Shopping List 5" at bounding box center [706, 300] width 53 height 9
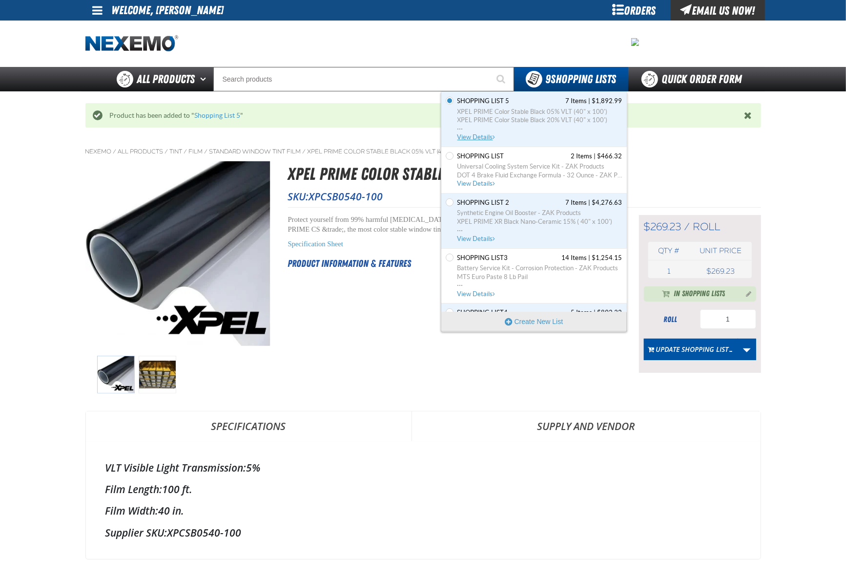
click at [476, 101] on span "Shopping List 5" at bounding box center [484, 101] width 52 height 9
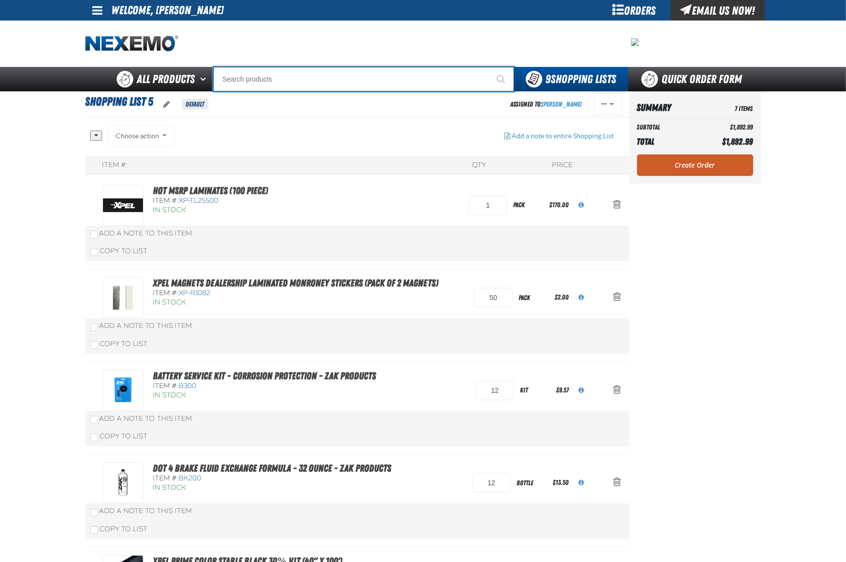
click at [317, 79] on input "Search" at bounding box center [363, 79] width 301 height 24
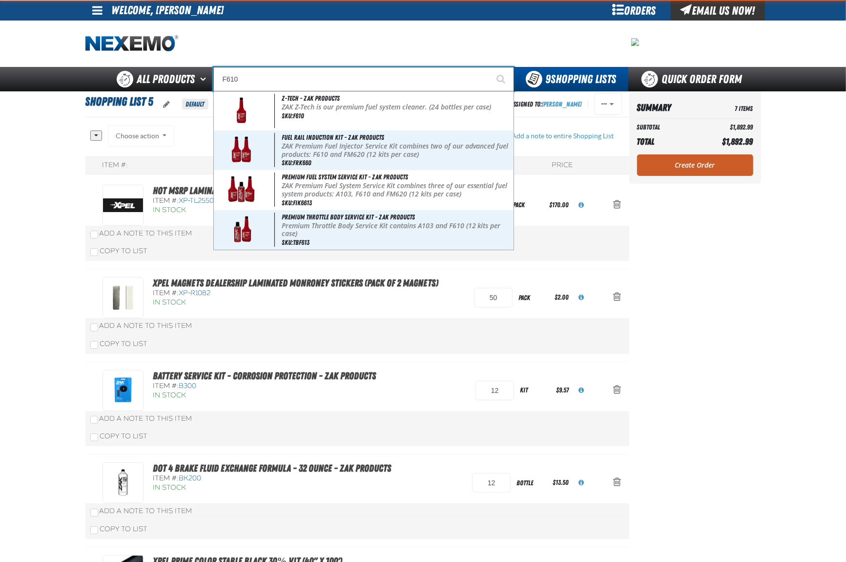
type input "F610"
click at [490, 67] on button "Start Searching" at bounding box center [502, 79] width 24 height 24
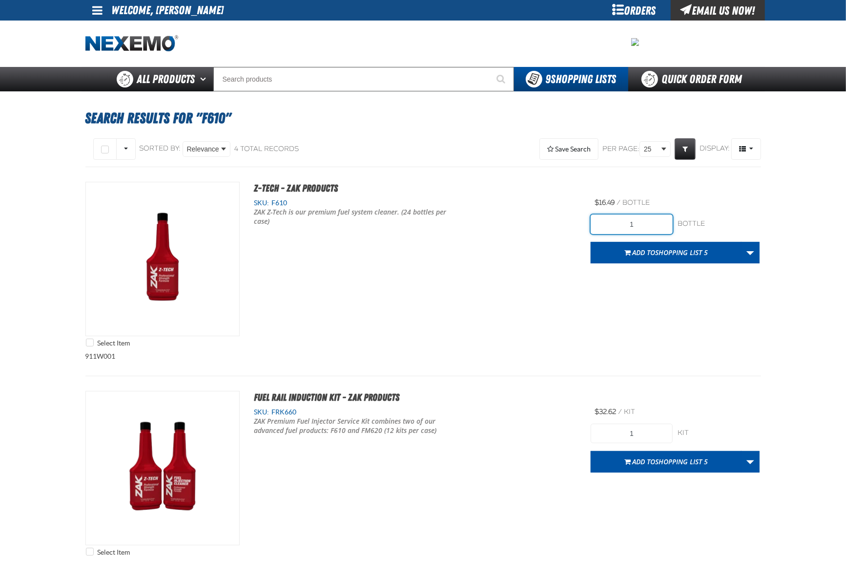
drag, startPoint x: 643, startPoint y: 223, endPoint x: 599, endPoint y: 223, distance: 44.0
click at [599, 223] on input "1" at bounding box center [632, 224] width 82 height 20
type input "24"
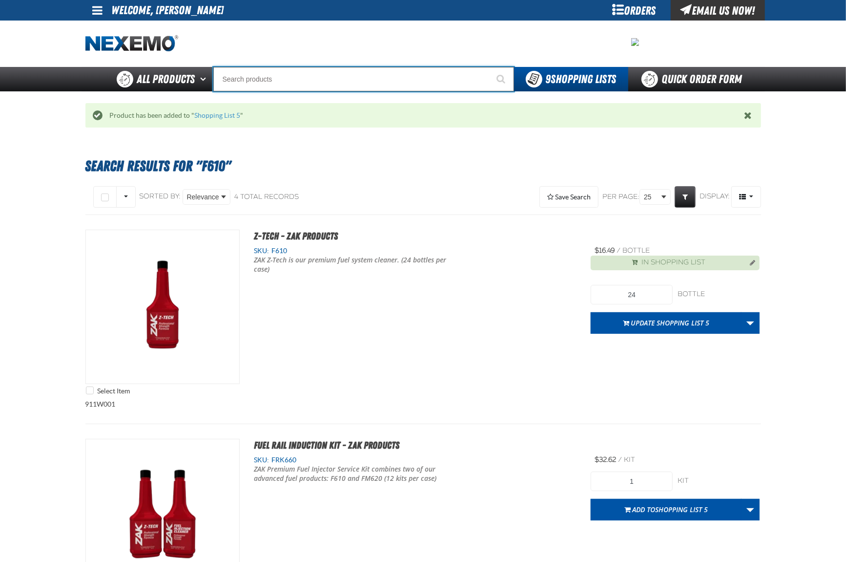
click at [294, 69] on input "Search" at bounding box center [363, 79] width 301 height 24
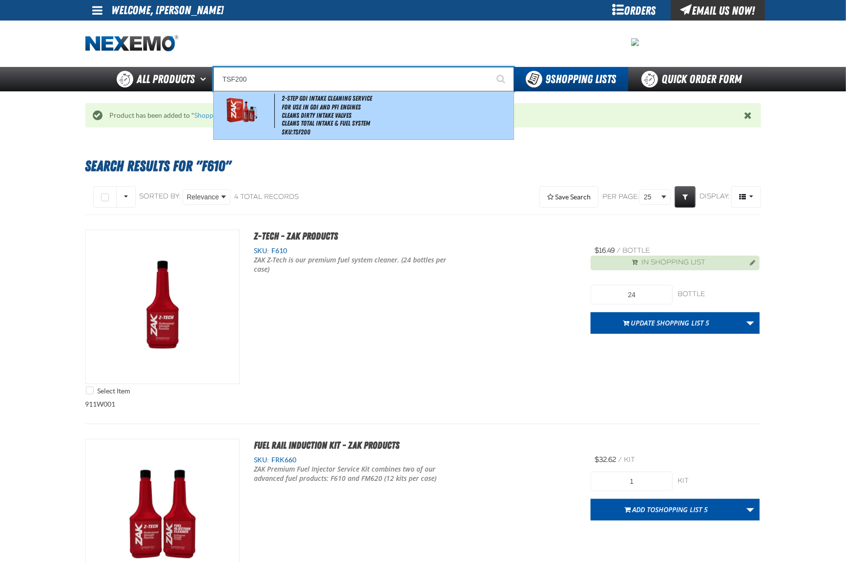
click at [314, 124] on li "Cleans Total Intake & Fuel System" at bounding box center [397, 123] width 230 height 8
type input "2-Step GDI Intake Cleaning Service"
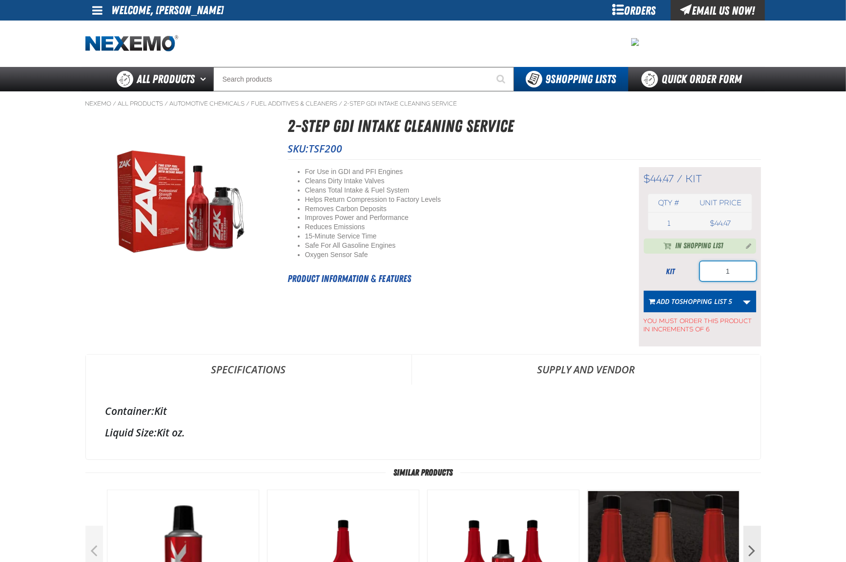
drag, startPoint x: 714, startPoint y: 273, endPoint x: 693, endPoint y: 272, distance: 21.0
click at [693, 272] on div "kit 1" at bounding box center [700, 271] width 112 height 20
type input "6"
click at [682, 302] on span "Shopping List 5" at bounding box center [706, 300] width 53 height 9
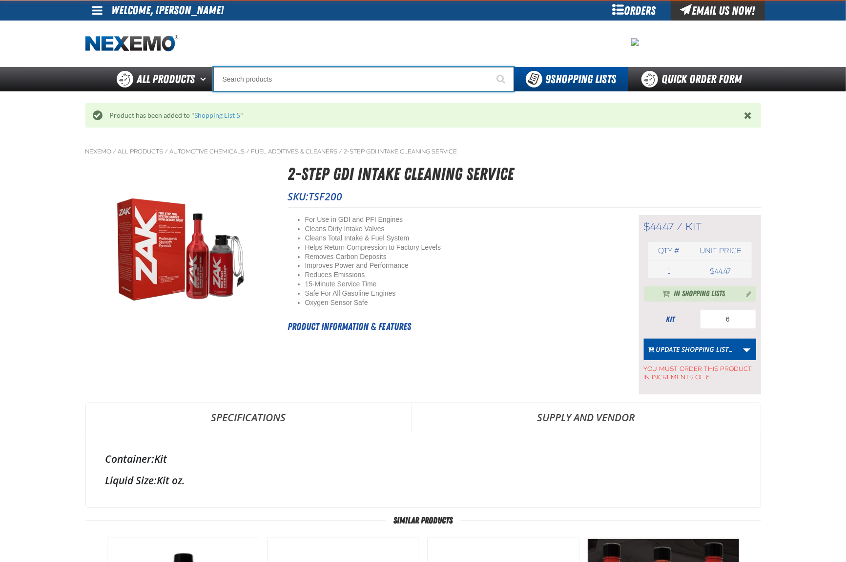
click at [298, 74] on input "Search" at bounding box center [363, 79] width 301 height 24
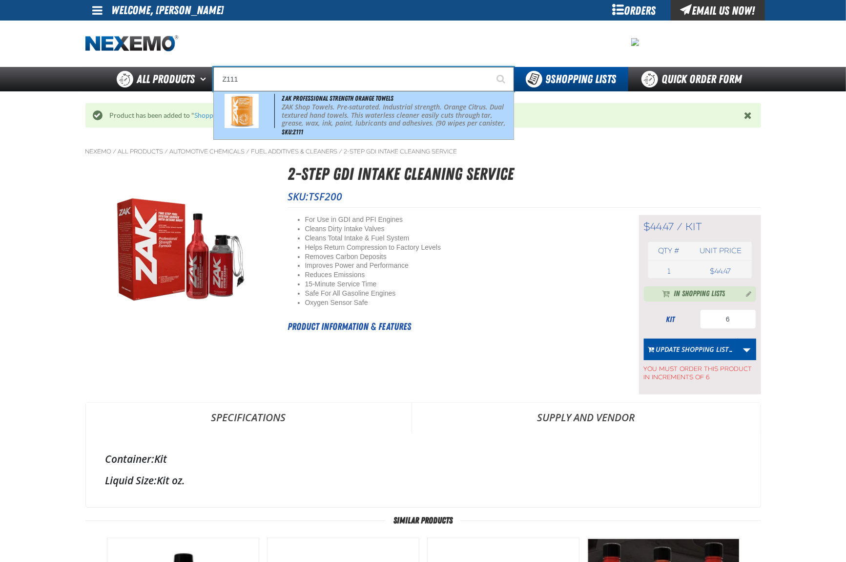
click at [319, 112] on p "ZAK Shop Towels. Pre-saturated. Industrial strength. Orange Citrus. Dual textur…" at bounding box center [397, 119] width 230 height 33
type input "ZAK Professional Strength Orange Towels"
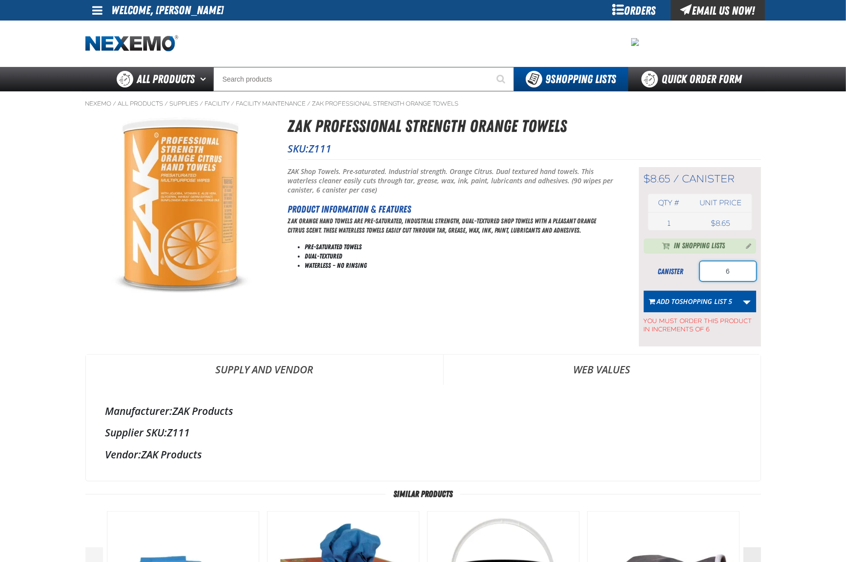
drag, startPoint x: 737, startPoint y: 273, endPoint x: 671, endPoint y: 284, distance: 67.9
click at [662, 272] on div "canister 6" at bounding box center [700, 271] width 112 height 20
type input "6"
click at [676, 304] on span "Add to Shopping List 5" at bounding box center [695, 300] width 76 height 9
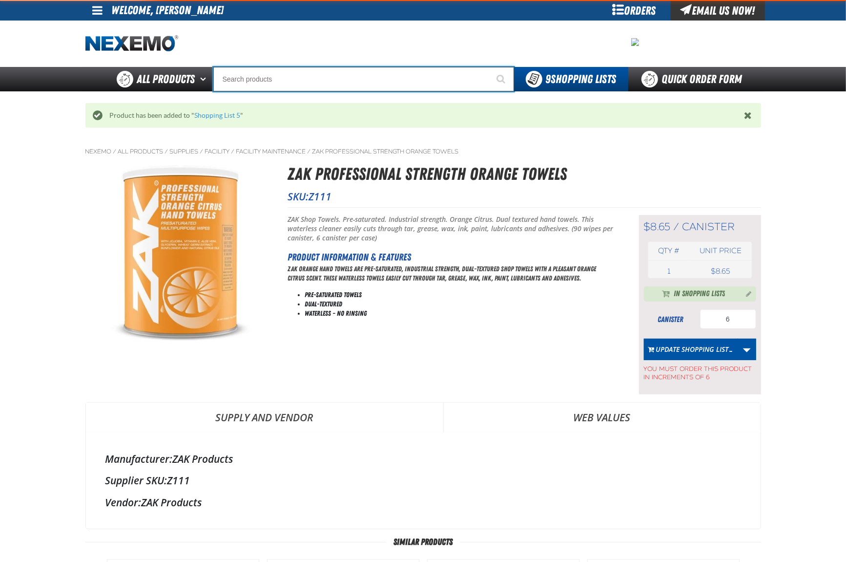
click at [251, 79] on input "Search" at bounding box center [363, 79] width 301 height 24
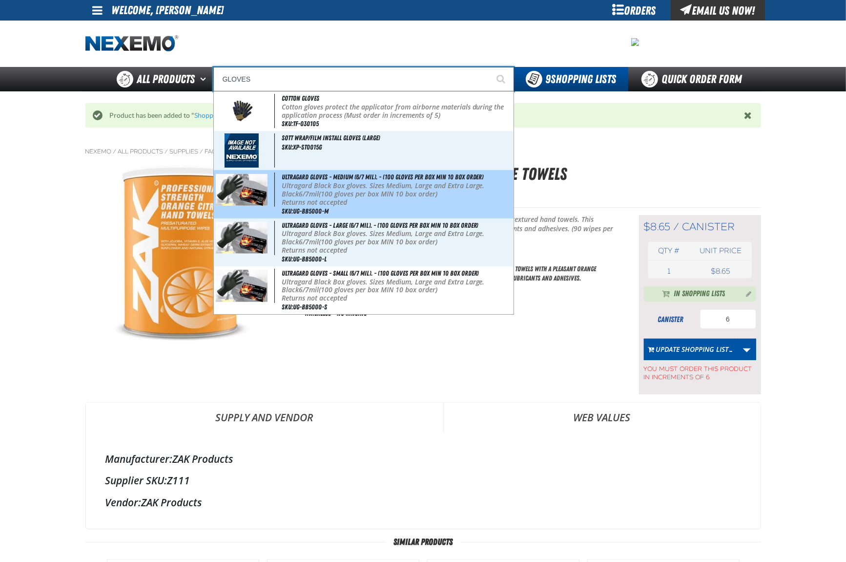
click at [338, 188] on p "Ultragard Black Box gloves. Sizes Medium, Large and Extra Large. Black 6/7mil (…" at bounding box center [397, 190] width 230 height 17
type input "Ultragard gloves - Medium (6/7 mil). - (100 gloves per box MIN 10 box order)"
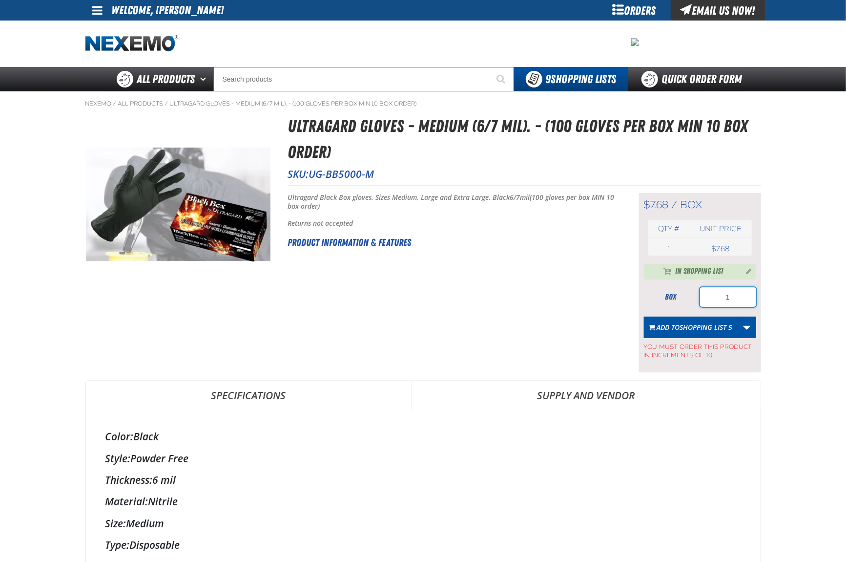
drag, startPoint x: 731, startPoint y: 301, endPoint x: 705, endPoint y: 300, distance: 25.9
click at [705, 300] on input "1" at bounding box center [728, 297] width 56 height 20
type input "10"
click at [696, 323] on button "Add to Shopping List 5" at bounding box center [691, 326] width 94 height 21
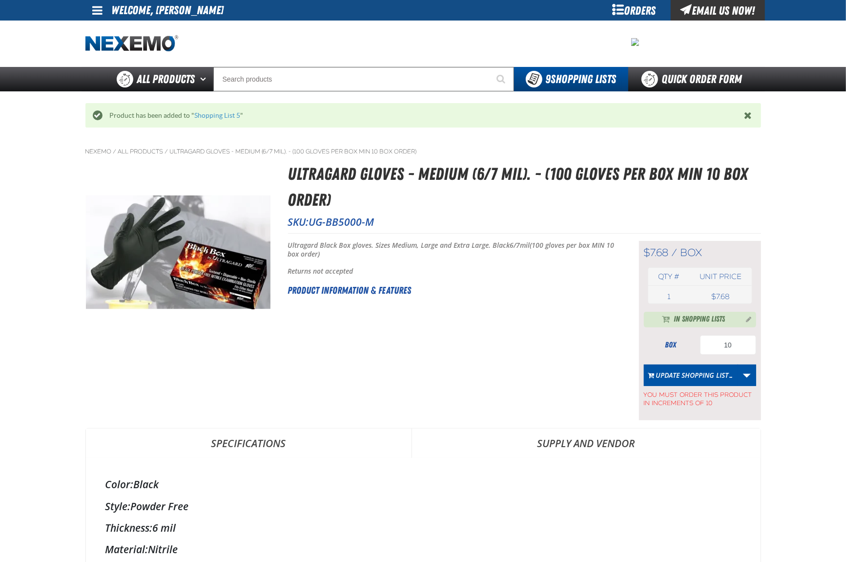
click at [270, 65] on div at bounding box center [423, 44] width 676 height 46
click at [270, 82] on input "Search" at bounding box center [363, 79] width 301 height 24
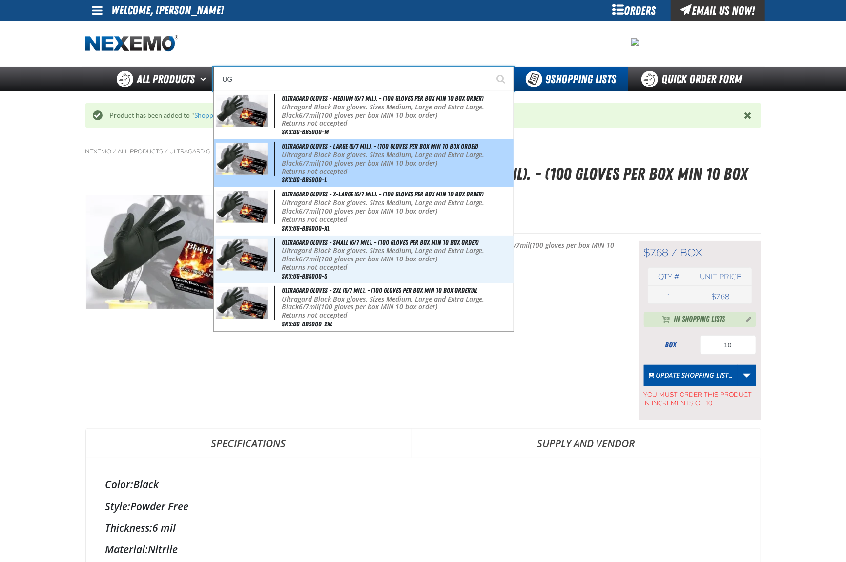
click at [380, 170] on p "Returns not accepted" at bounding box center [397, 172] width 230 height 8
type input "Ultragard gloves - Large (6/7 mil). - (100 gloves per box MIN 10 box order)"
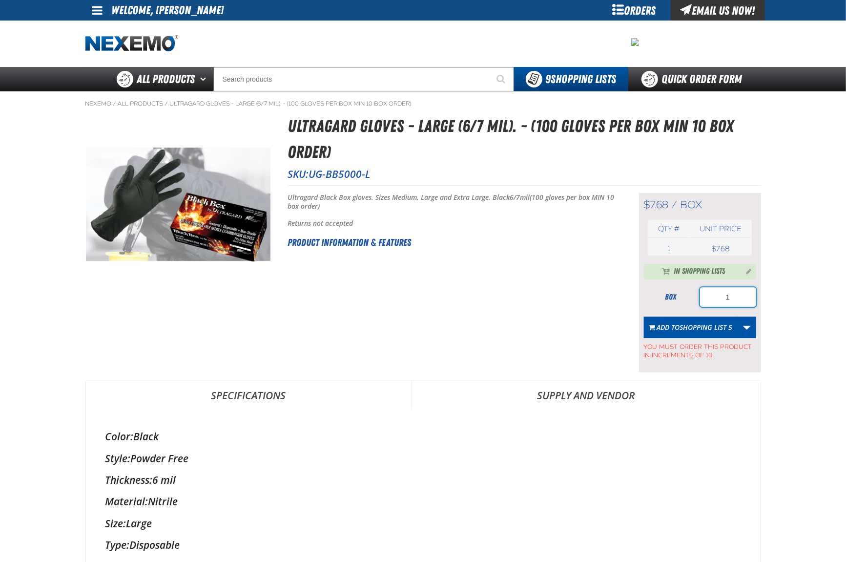
drag, startPoint x: 740, startPoint y: 301, endPoint x: 680, endPoint y: 301, distance: 60.1
click at [681, 301] on div "box 1" at bounding box center [700, 297] width 112 height 20
type input "10"
click at [671, 332] on span "Add to Shopping List 5" at bounding box center [695, 326] width 76 height 9
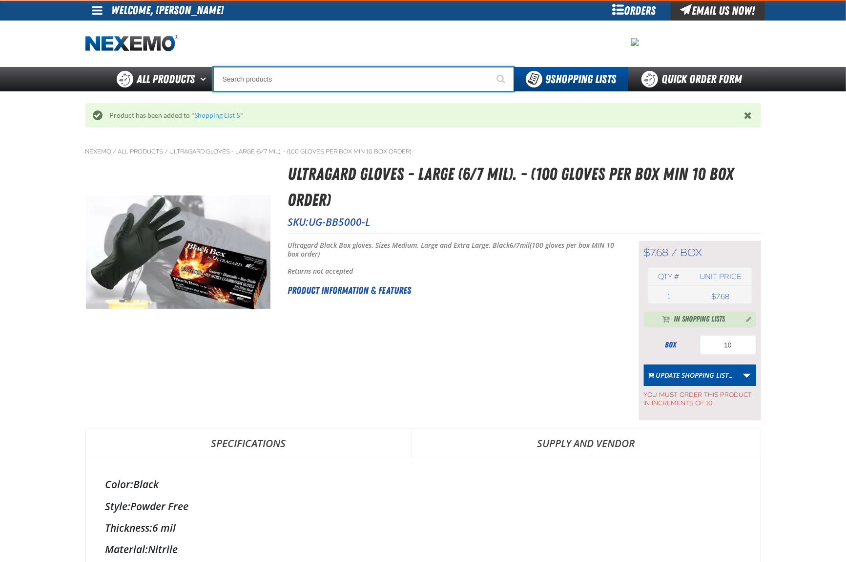
click at [296, 80] on input "Search" at bounding box center [363, 79] width 301 height 24
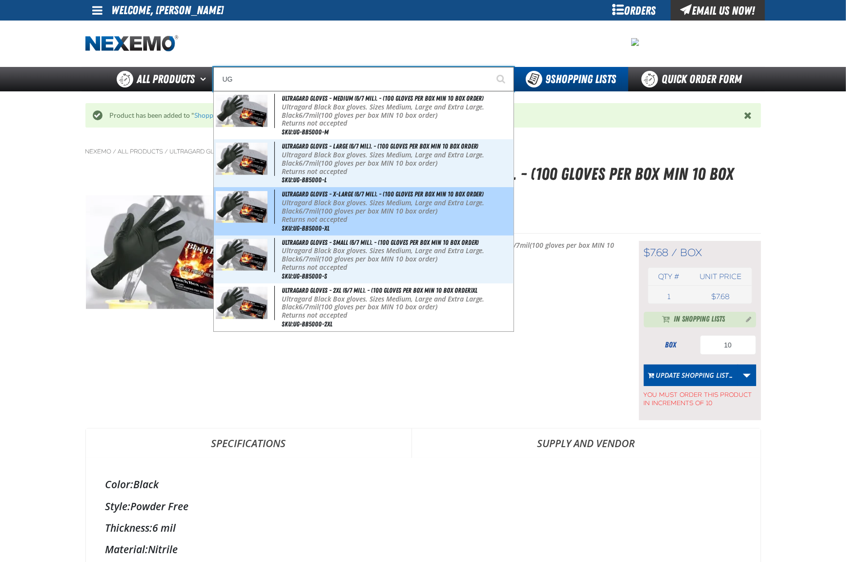
click at [333, 222] on b "Returns not accepted" at bounding box center [314, 218] width 65 height 9
type input "Ultragard gloves - X-Large (6/7 mil). - (100 gloves per box MIN 10 box order)"
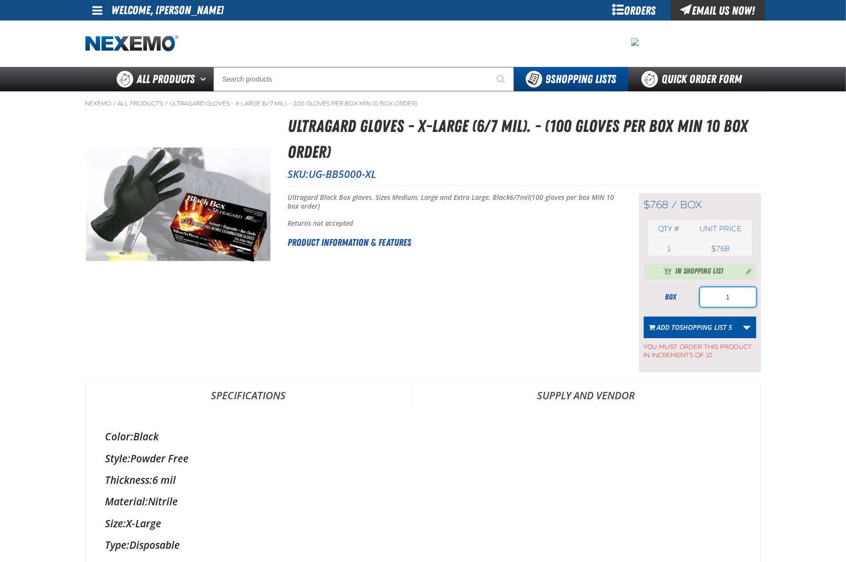
drag, startPoint x: 731, startPoint y: 295, endPoint x: 703, endPoint y: 295, distance: 27.4
click at [703, 295] on input "1" at bounding box center [728, 297] width 56 height 20
type input "10"
click at [694, 323] on button "Add to Shopping List 5" at bounding box center [691, 326] width 94 height 21
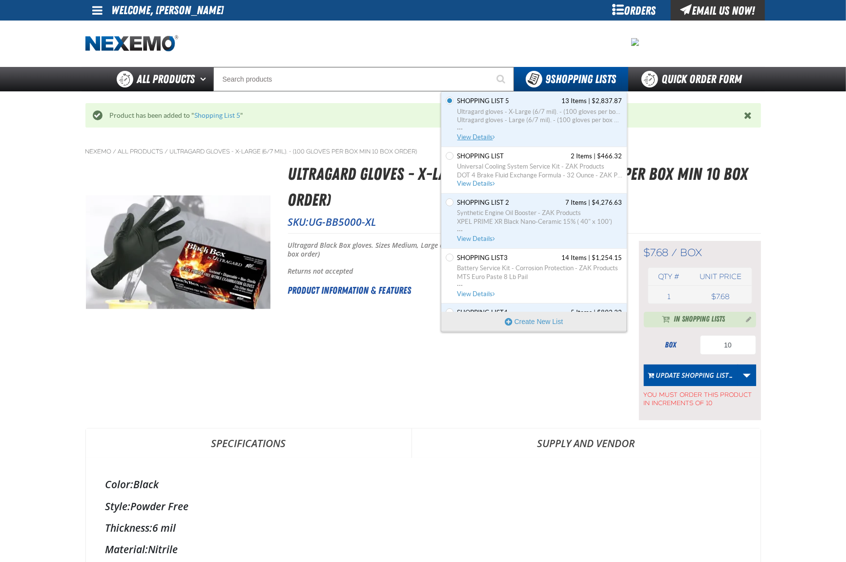
click at [501, 101] on span "Shopping List 5" at bounding box center [484, 101] width 52 height 9
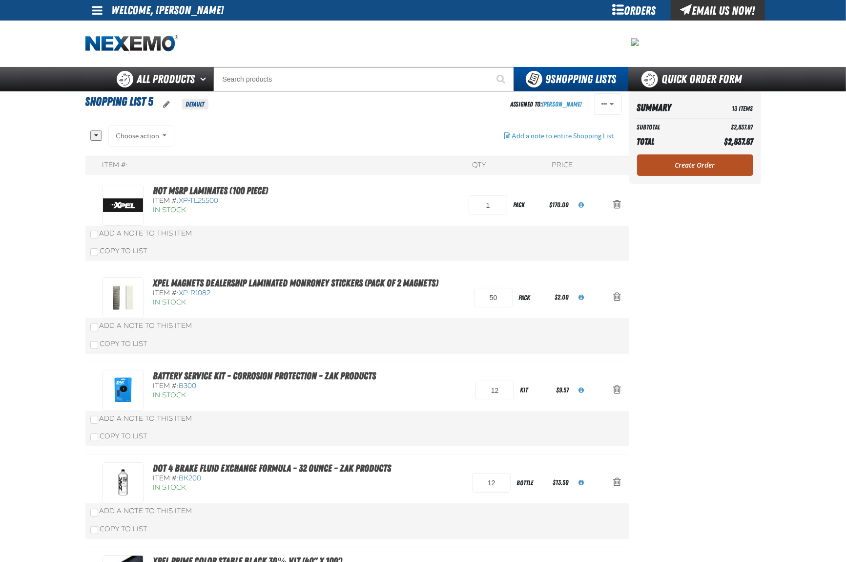
click at [696, 163] on link "Create Order" at bounding box center [695, 164] width 116 height 21
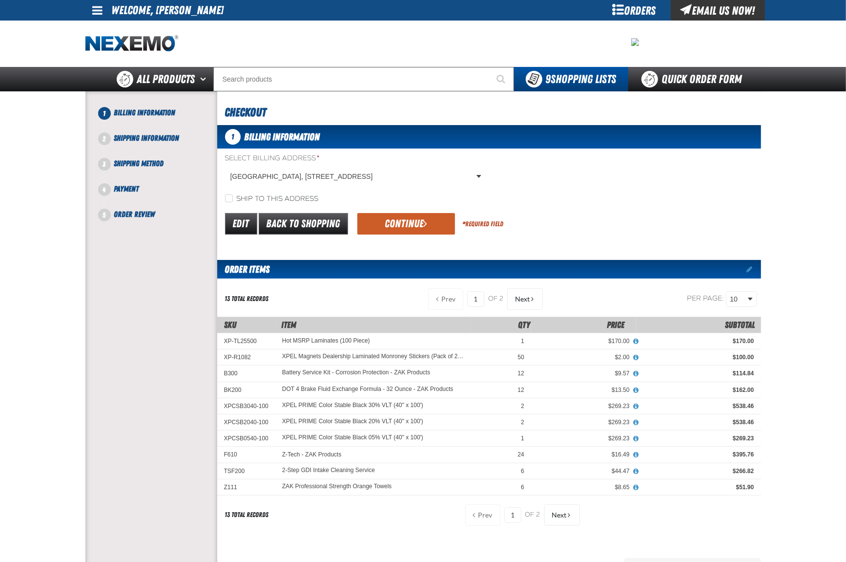
scroll to position [65, 0]
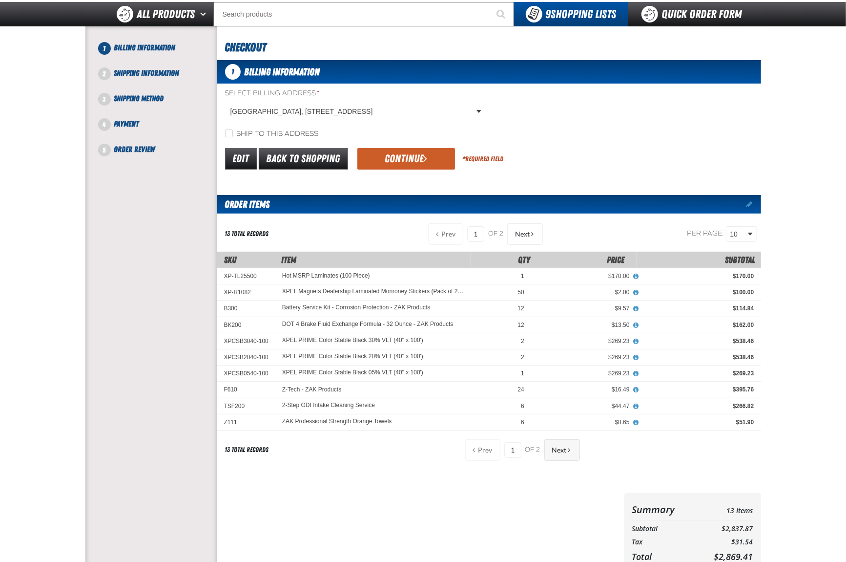
click at [571, 444] on button "Next" at bounding box center [563, 449] width 36 height 21
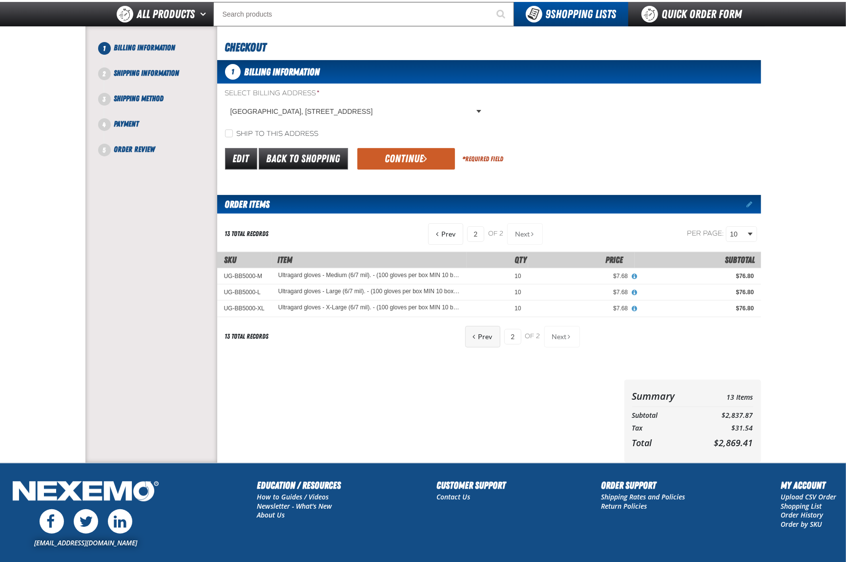
click at [491, 333] on button "Prev" at bounding box center [482, 336] width 35 height 21
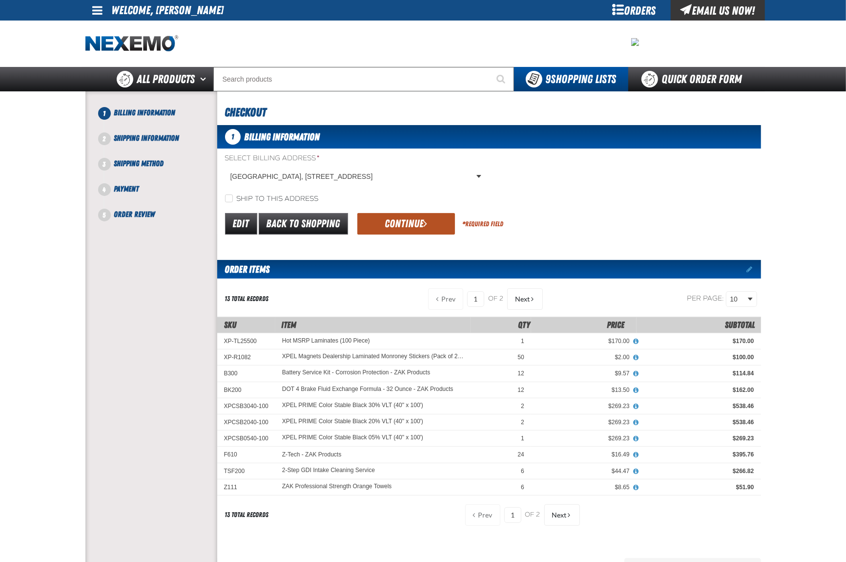
click at [419, 226] on button "Continue" at bounding box center [407, 223] width 98 height 21
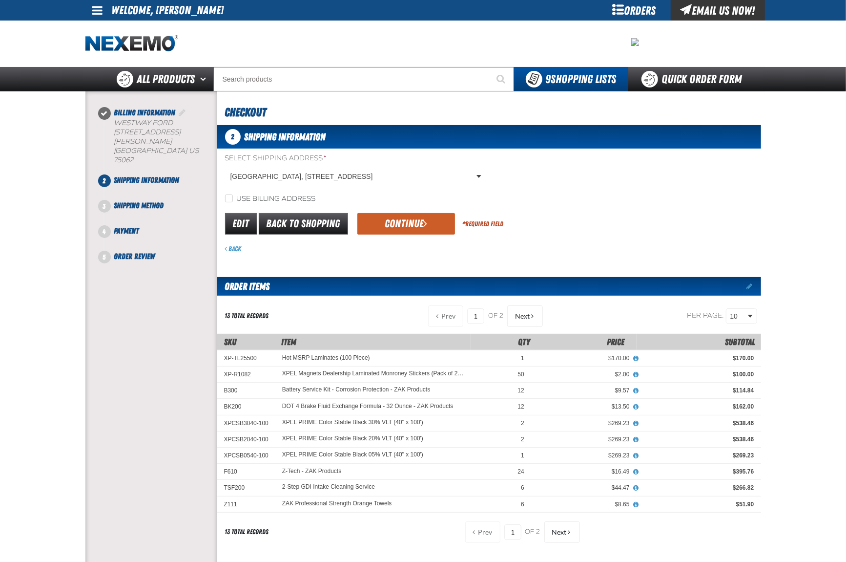
click at [419, 226] on button "Continue" at bounding box center [407, 223] width 98 height 21
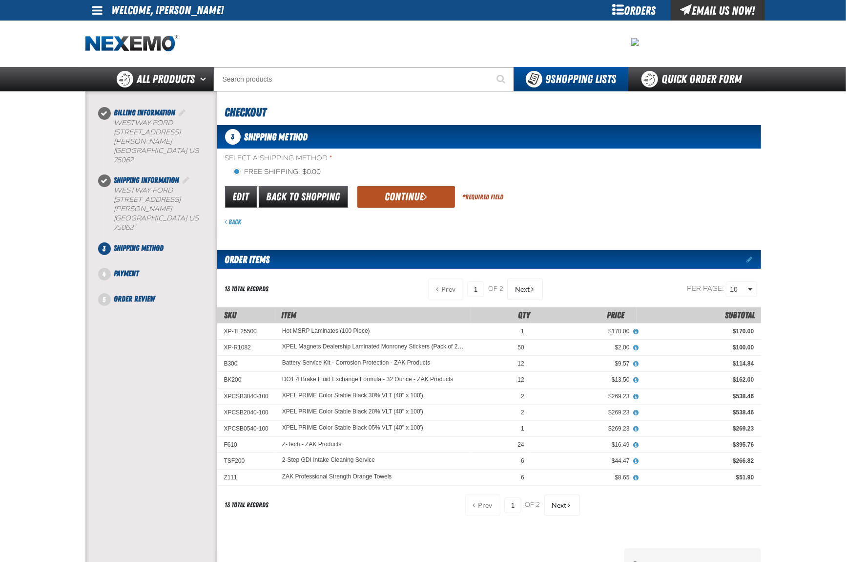
click at [422, 192] on button "Continue" at bounding box center [407, 196] width 98 height 21
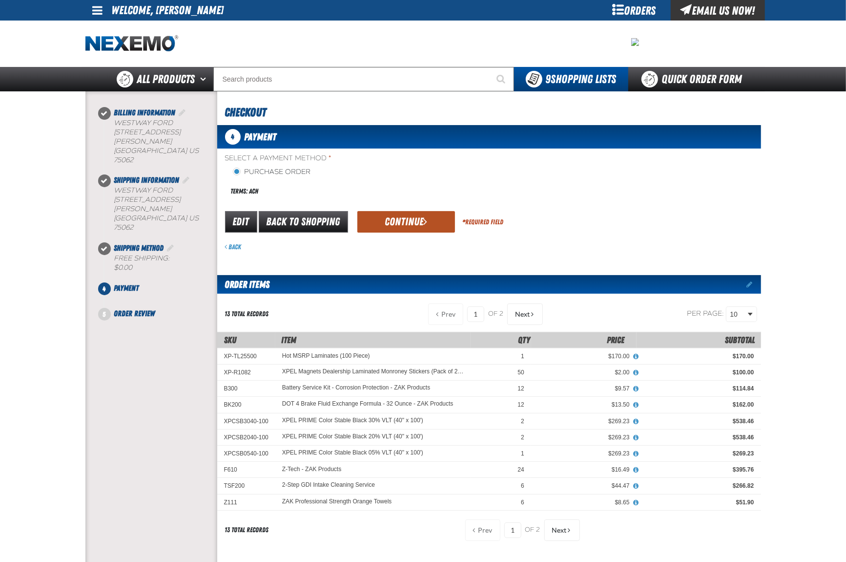
click at [419, 219] on button "Continue" at bounding box center [407, 221] width 98 height 21
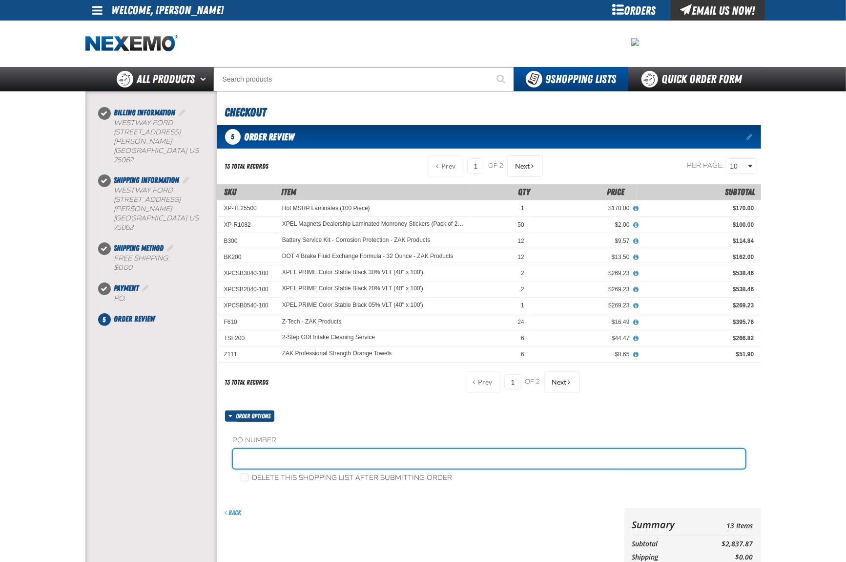
click at [329, 460] on input "text" at bounding box center [489, 459] width 513 height 20
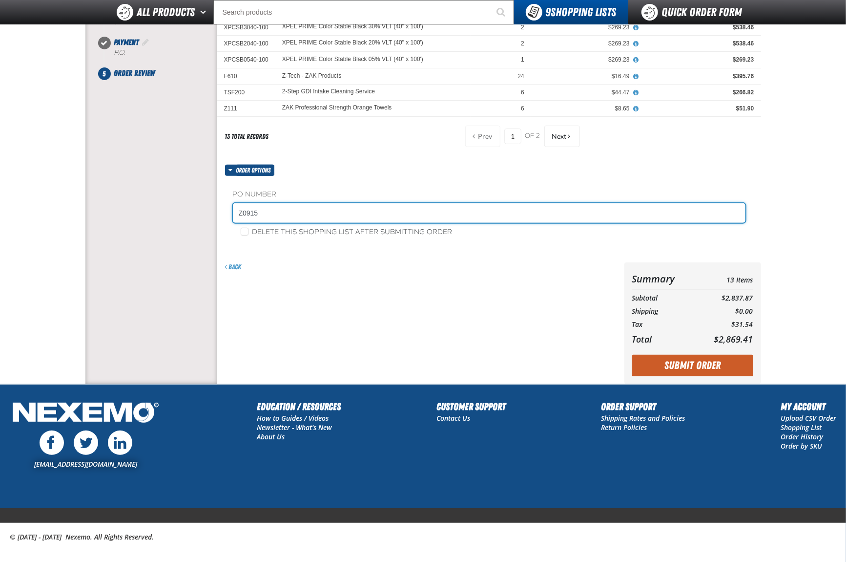
scroll to position [233, 0]
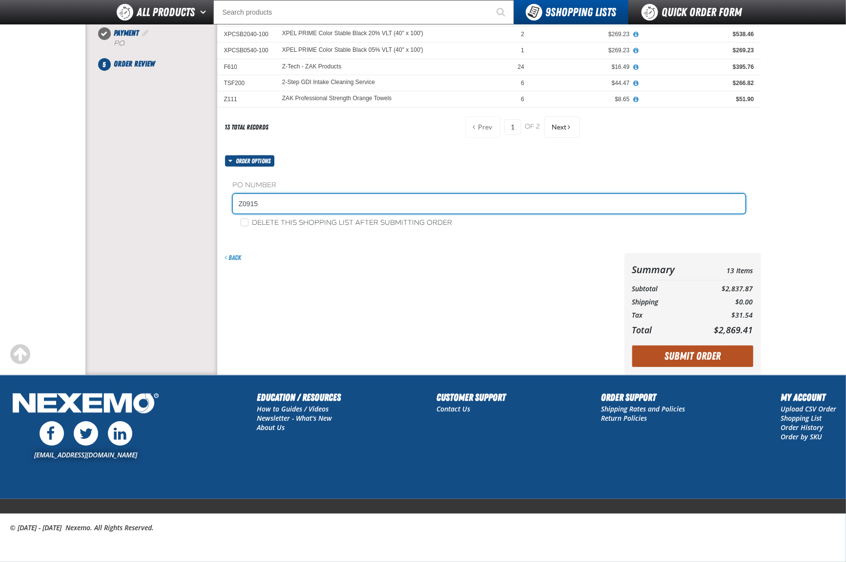
type input "Z0915"
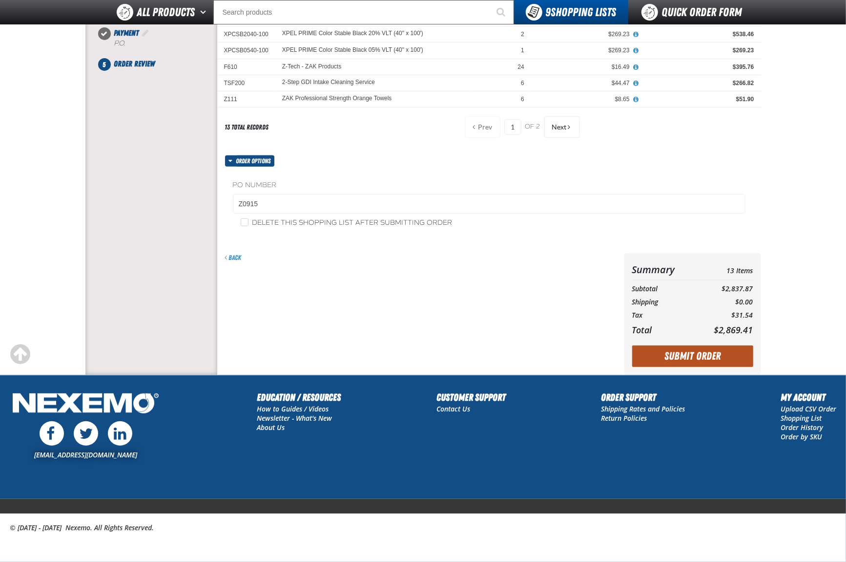
click at [665, 361] on button "Submit Order" at bounding box center [692, 355] width 121 height 21
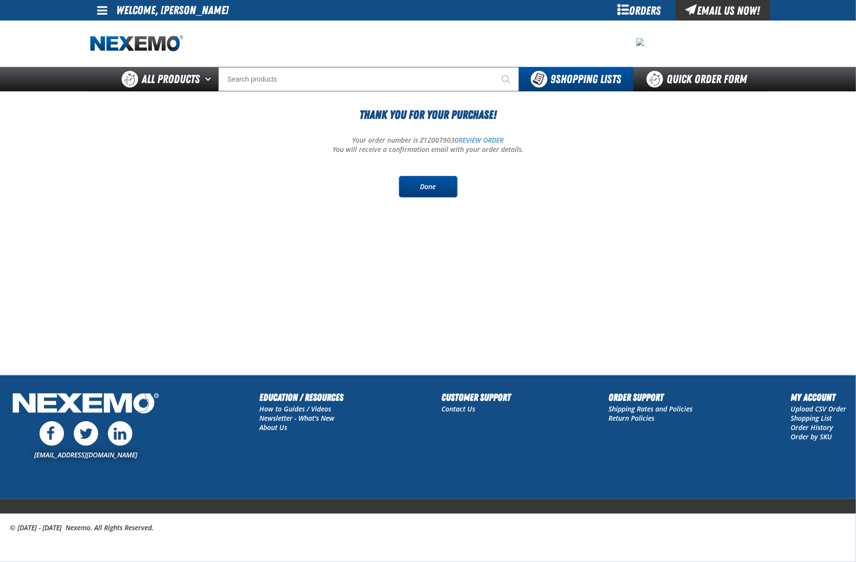
click at [434, 190] on link "Done" at bounding box center [428, 186] width 59 height 21
